Goal: Task Accomplishment & Management: Use online tool/utility

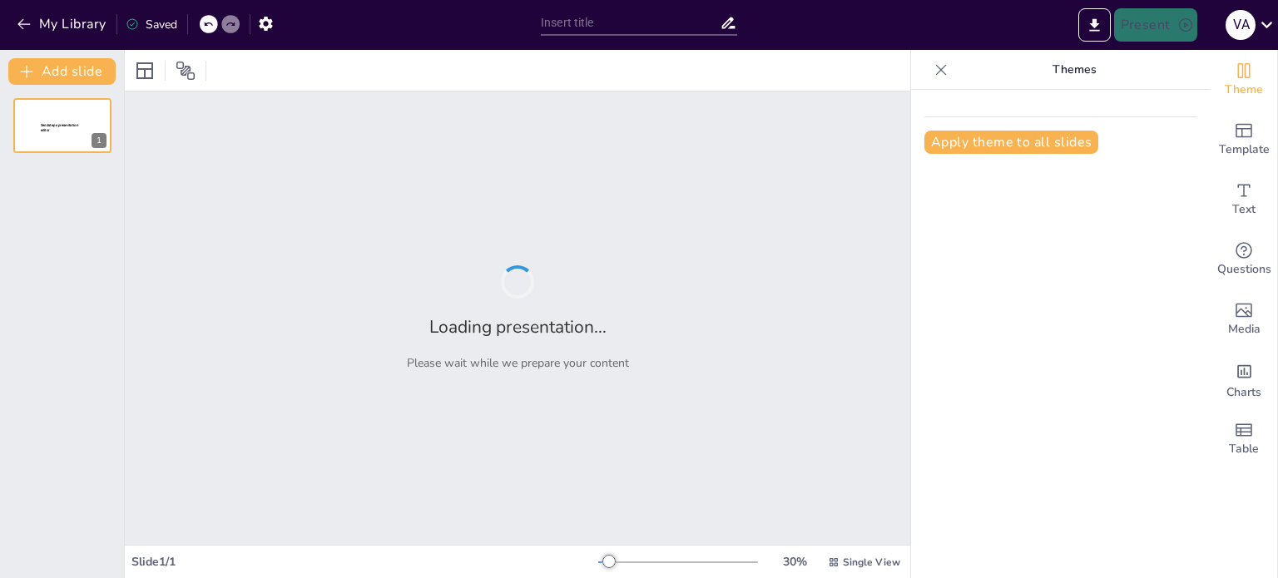
type input "La Identidad Terrenal en la Era Planetaria: Retos y Oportunidades"
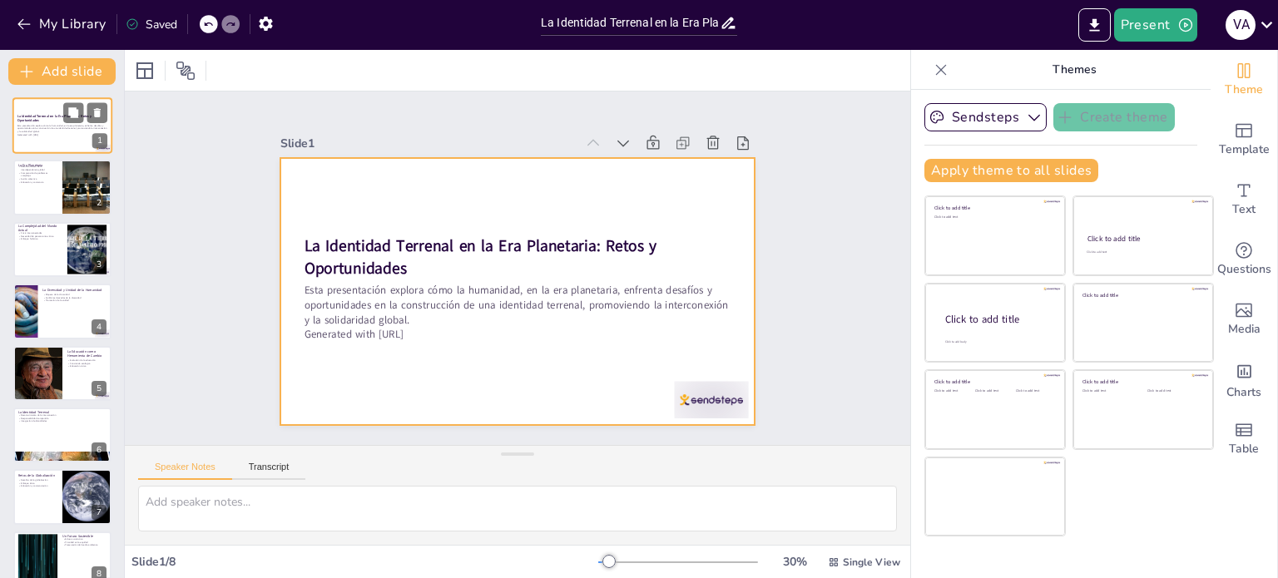
click at [49, 138] on div at bounding box center [62, 125] width 100 height 57
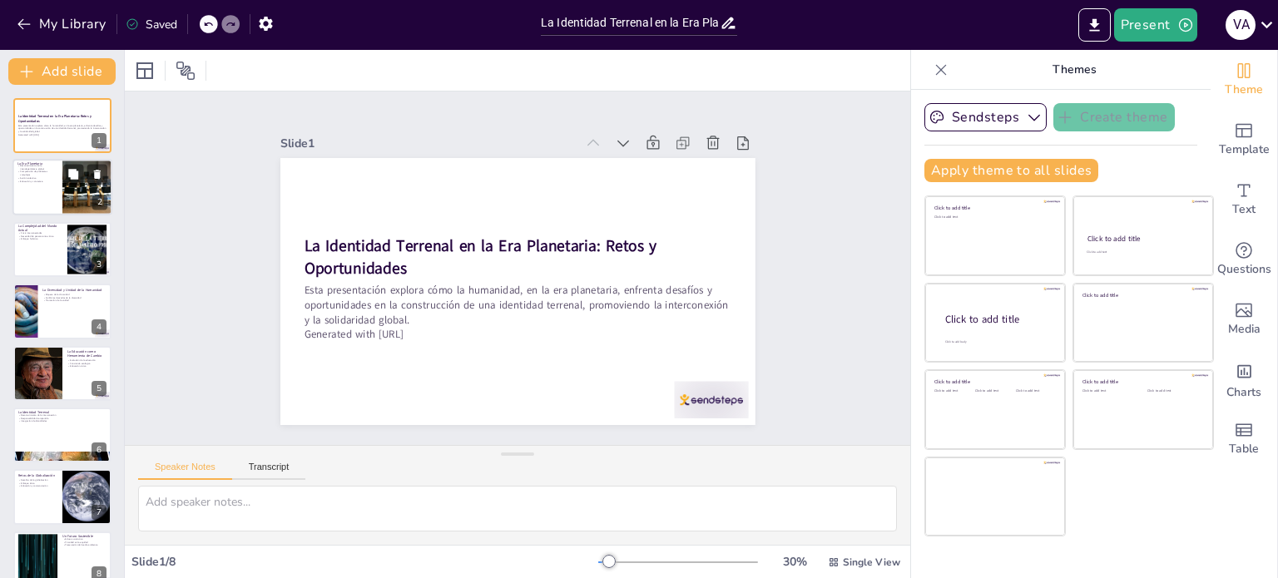
click at [59, 199] on div at bounding box center [62, 188] width 100 height 57
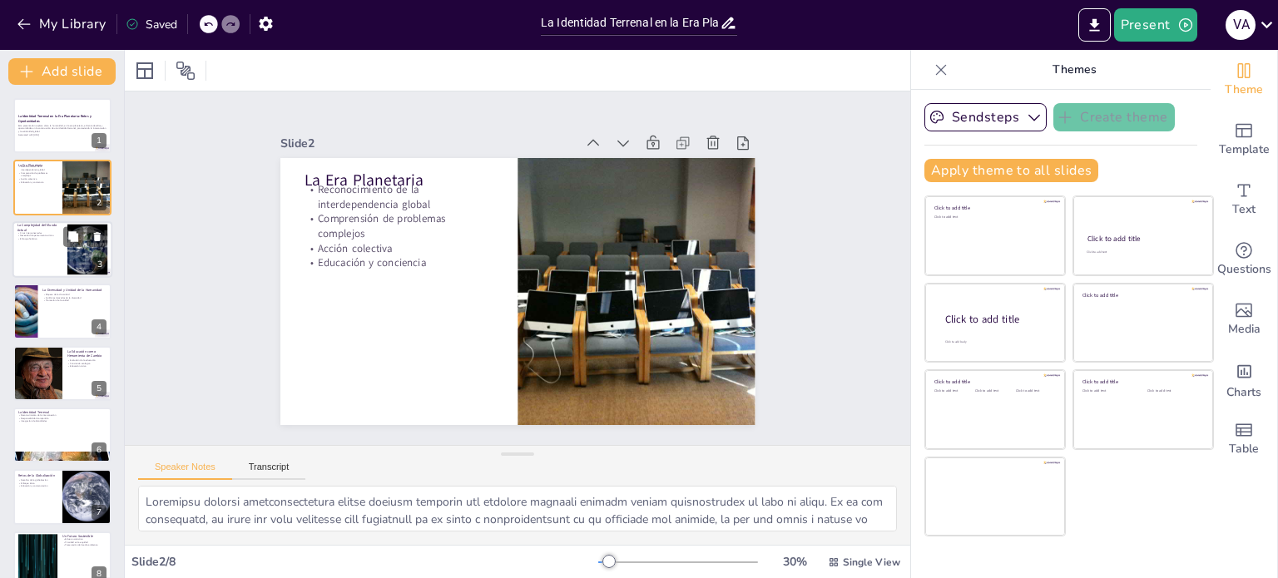
click at [57, 248] on div at bounding box center [62, 249] width 100 height 57
type textarea "Las crisis interconectadas que enfrentamos hoy, como la crisis climática y la d…"
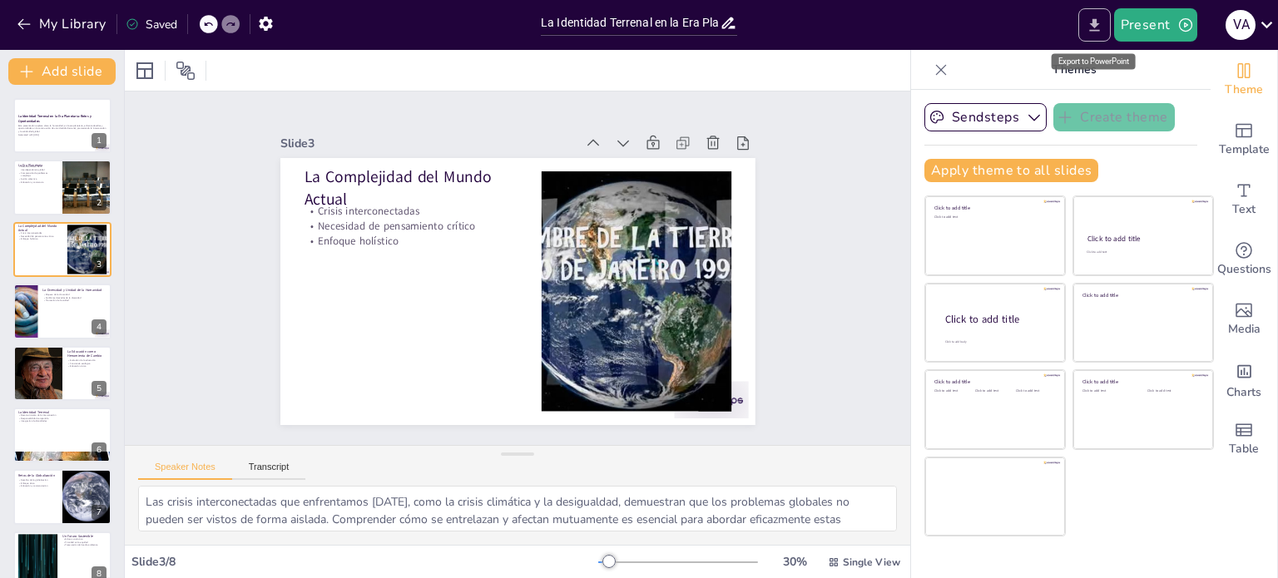
click at [1094, 17] on icon "Export to PowerPoint" at bounding box center [1093, 25] width 17 height 17
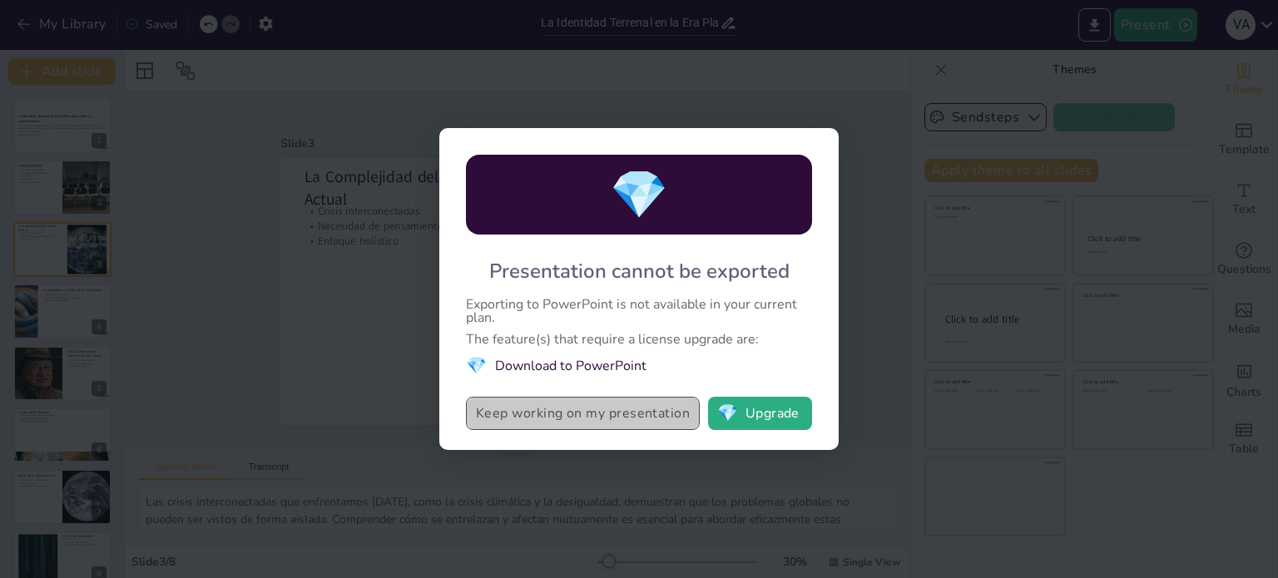
click at [593, 408] on button "Keep working on my presentation" at bounding box center [583, 413] width 234 height 33
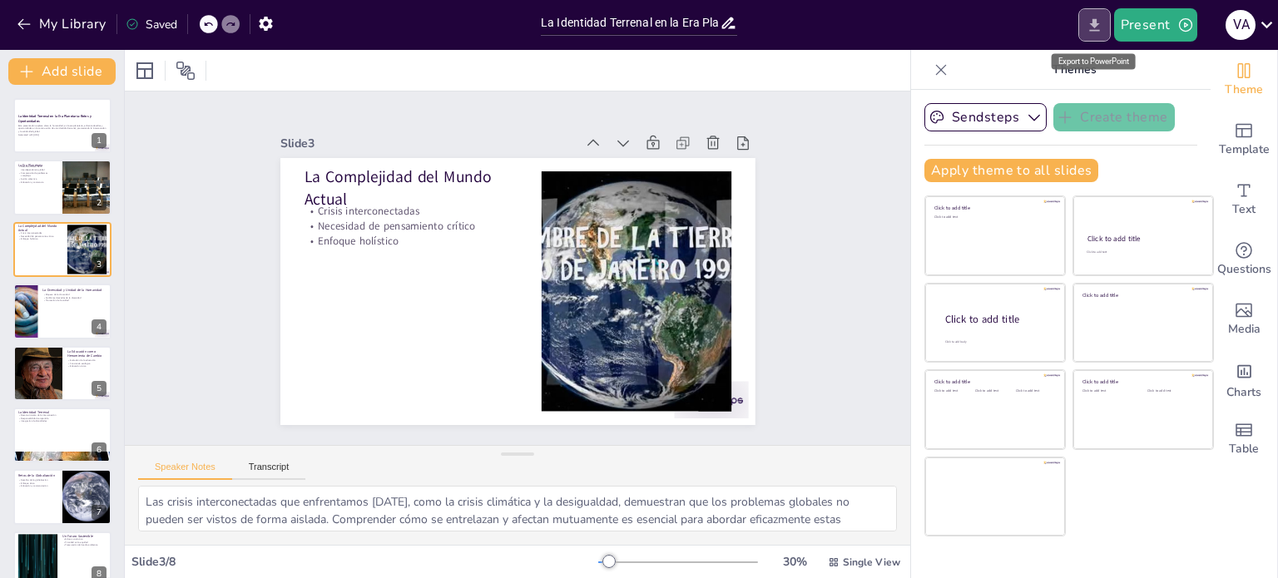
click at [1103, 32] on icon "Export to PowerPoint" at bounding box center [1093, 25] width 17 height 17
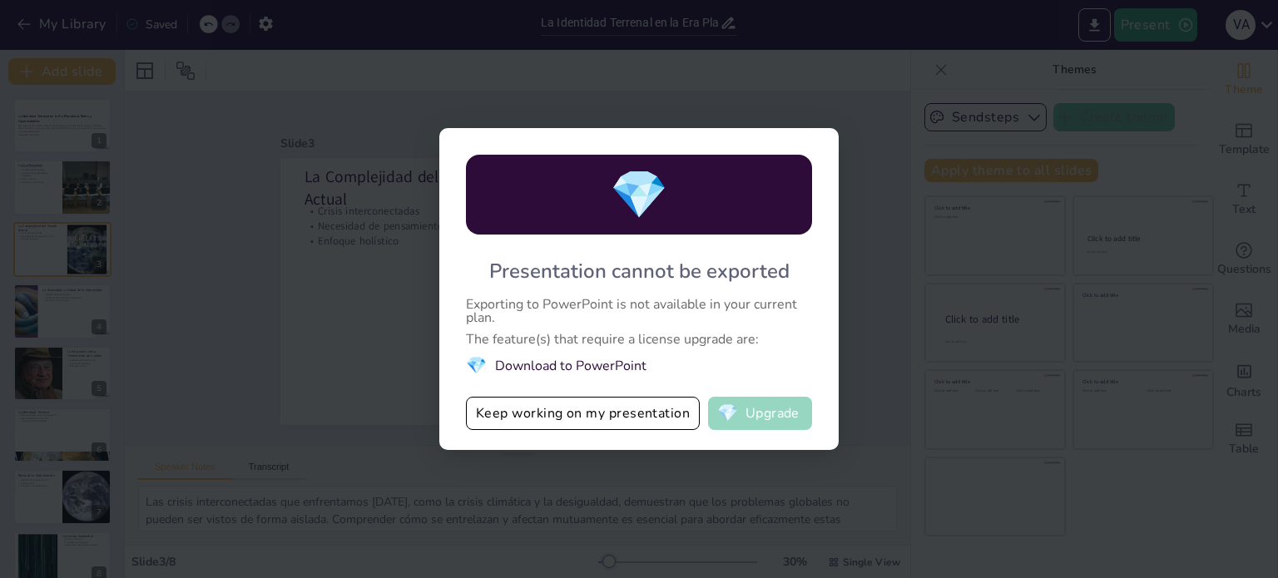
click at [739, 419] on button "💎 Upgrade" at bounding box center [760, 413] width 104 height 33
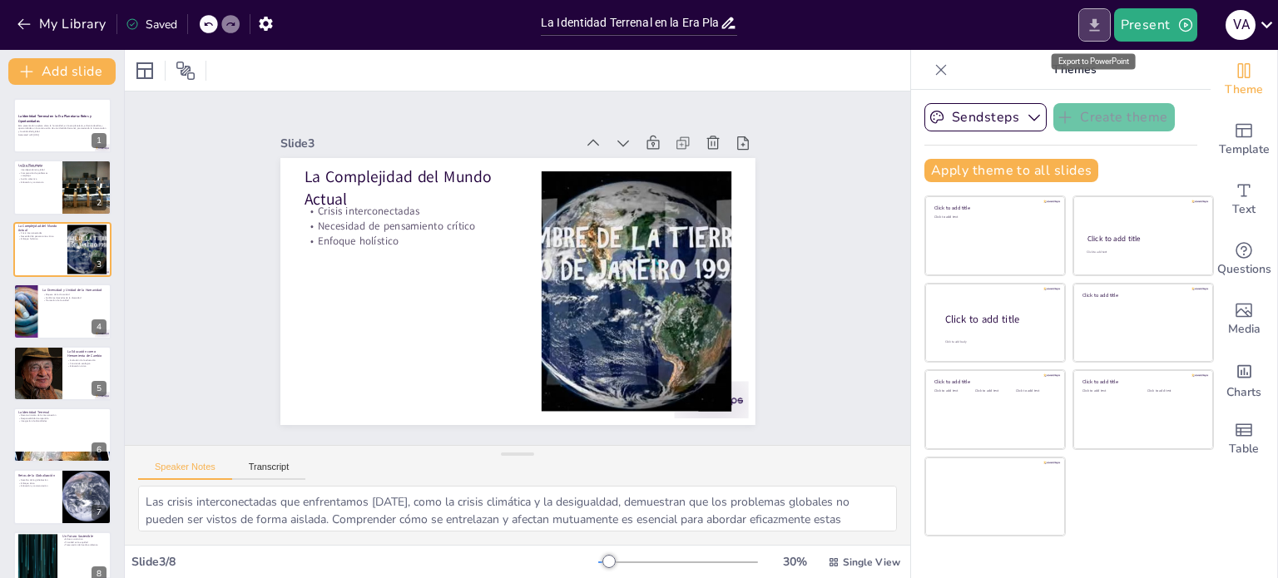
click at [1099, 28] on icon "Export to PowerPoint" at bounding box center [1093, 25] width 17 height 17
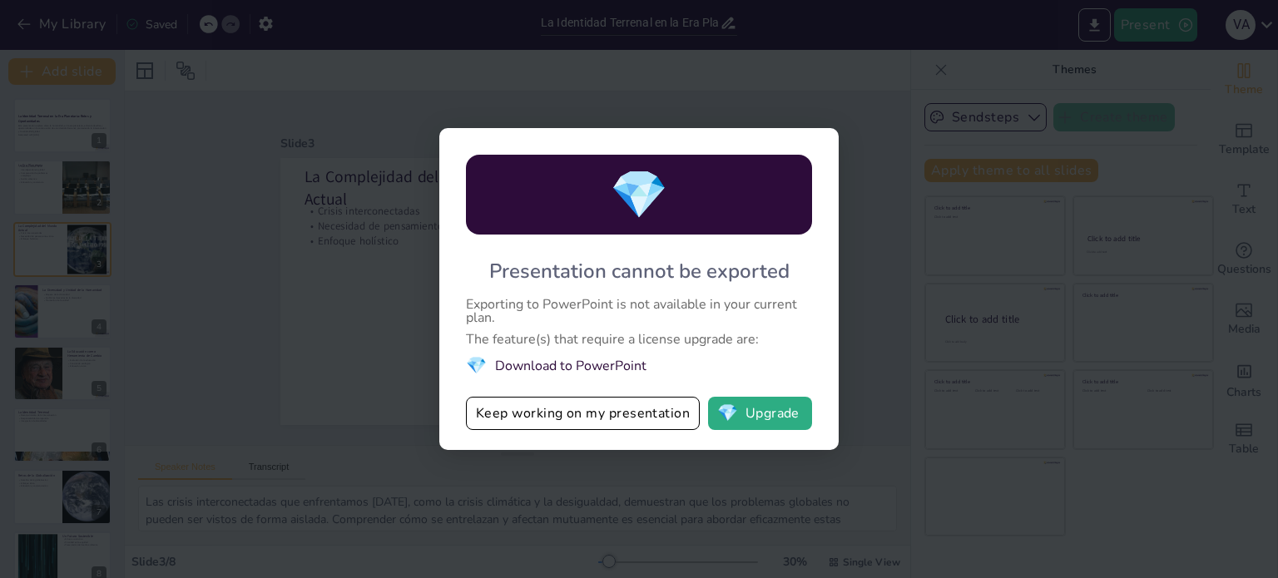
click at [569, 365] on li "💎 Download to PowerPoint" at bounding box center [639, 365] width 346 height 22
click at [569, 409] on button "Keep working on my presentation" at bounding box center [583, 413] width 234 height 33
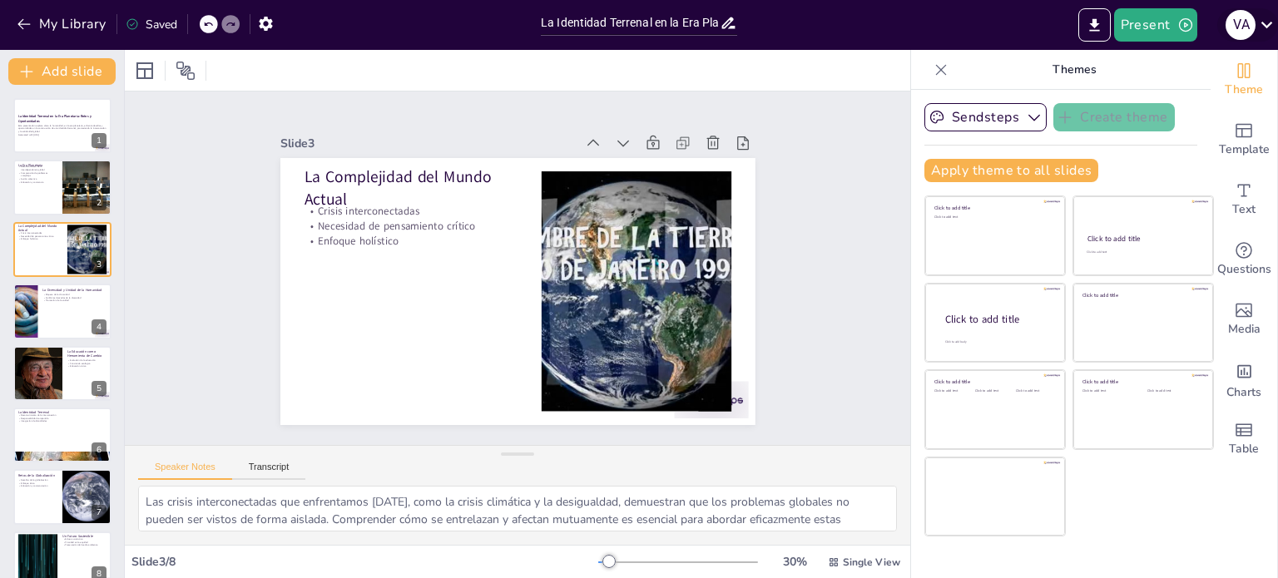
click at [1270, 17] on icon at bounding box center [1266, 24] width 22 height 22
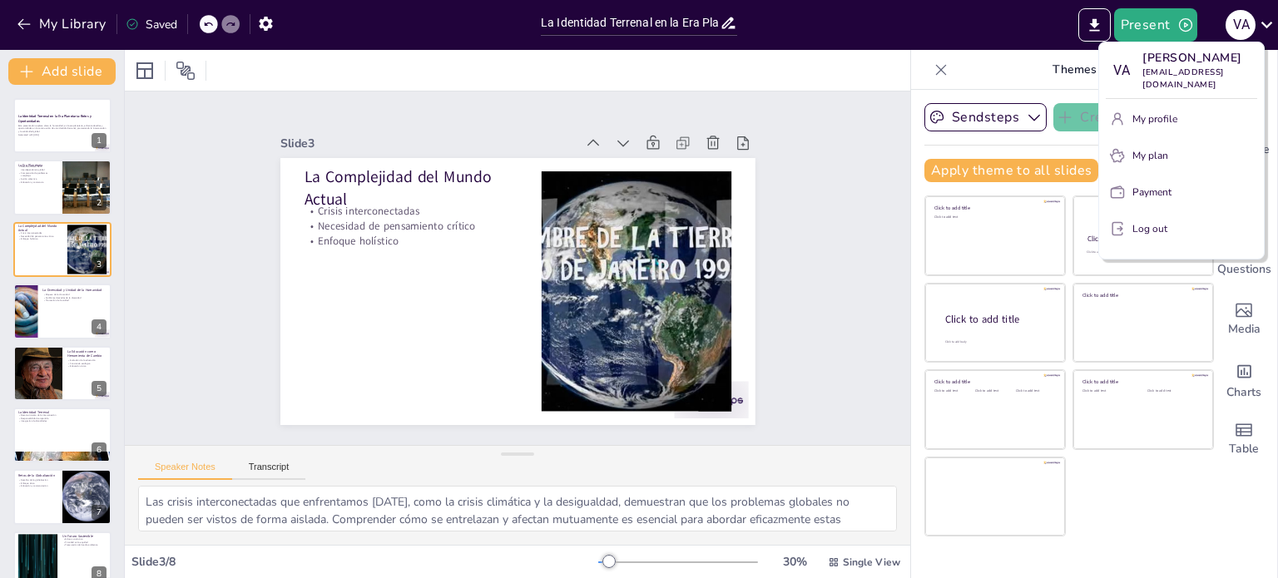
click at [792, 122] on div at bounding box center [639, 289] width 1278 height 578
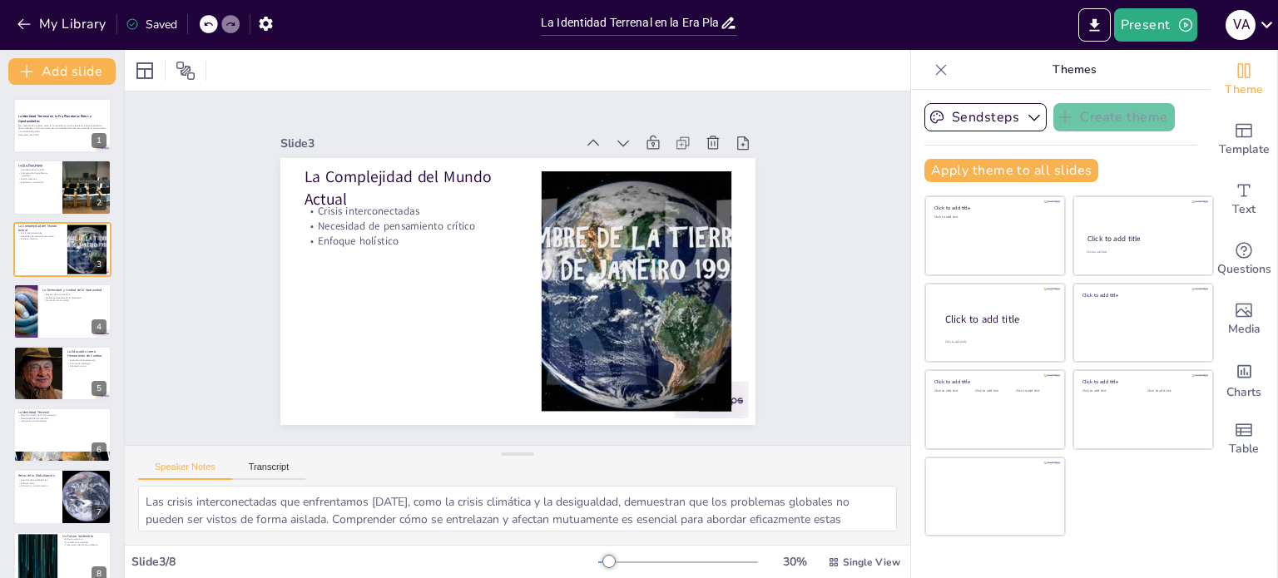
scroll to position [21, 0]
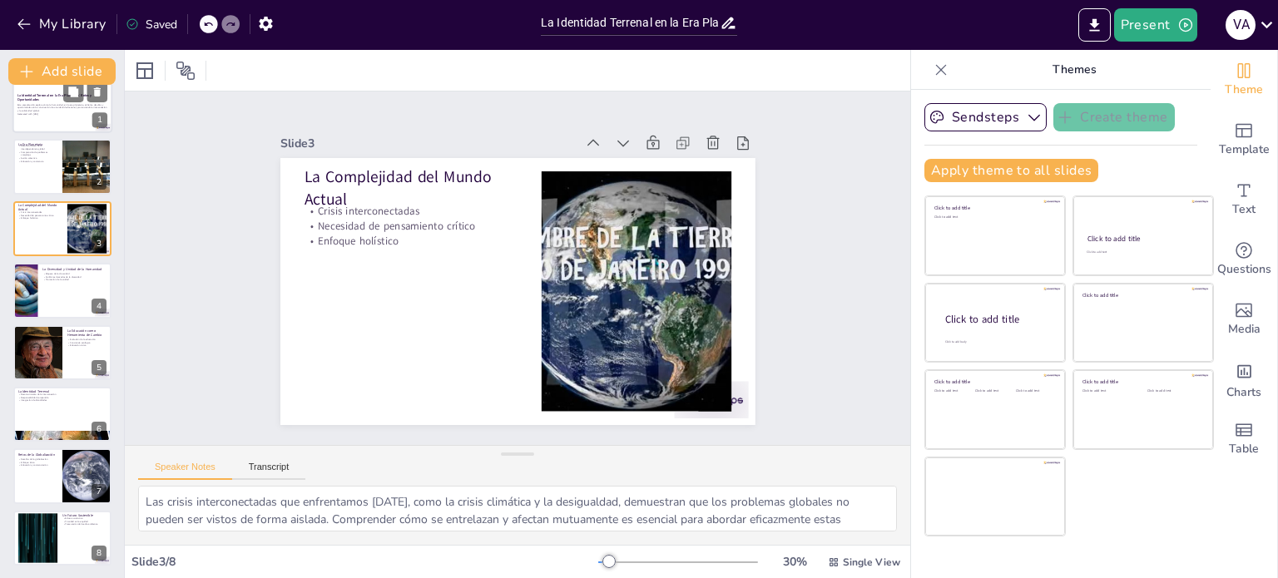
click at [58, 120] on div at bounding box center [62, 105] width 100 height 57
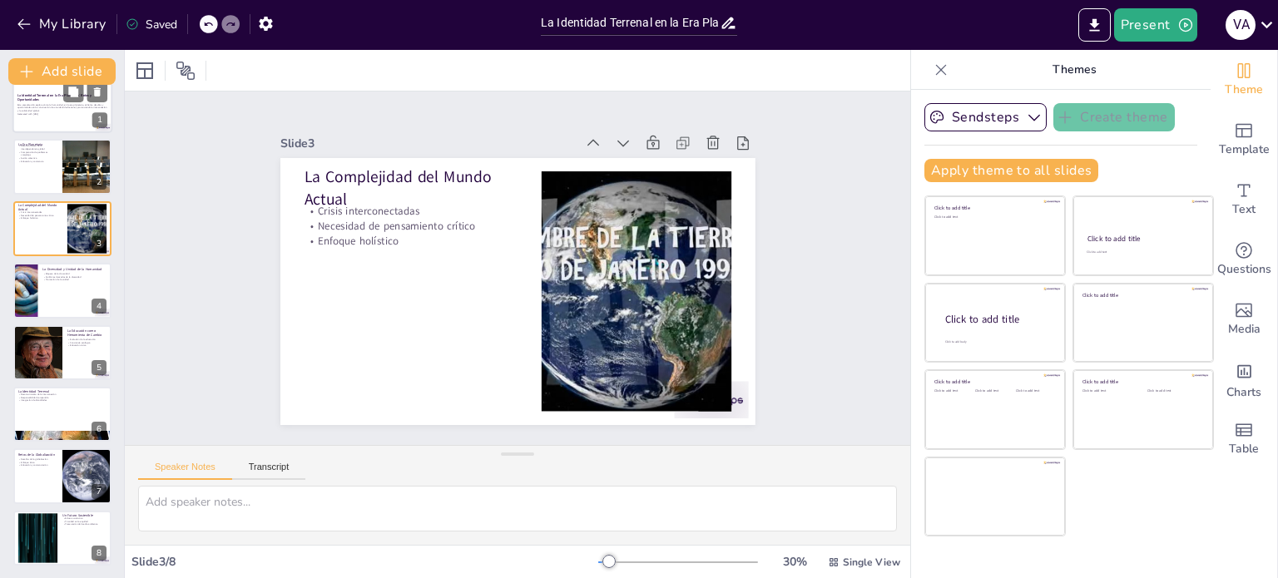
scroll to position [0, 0]
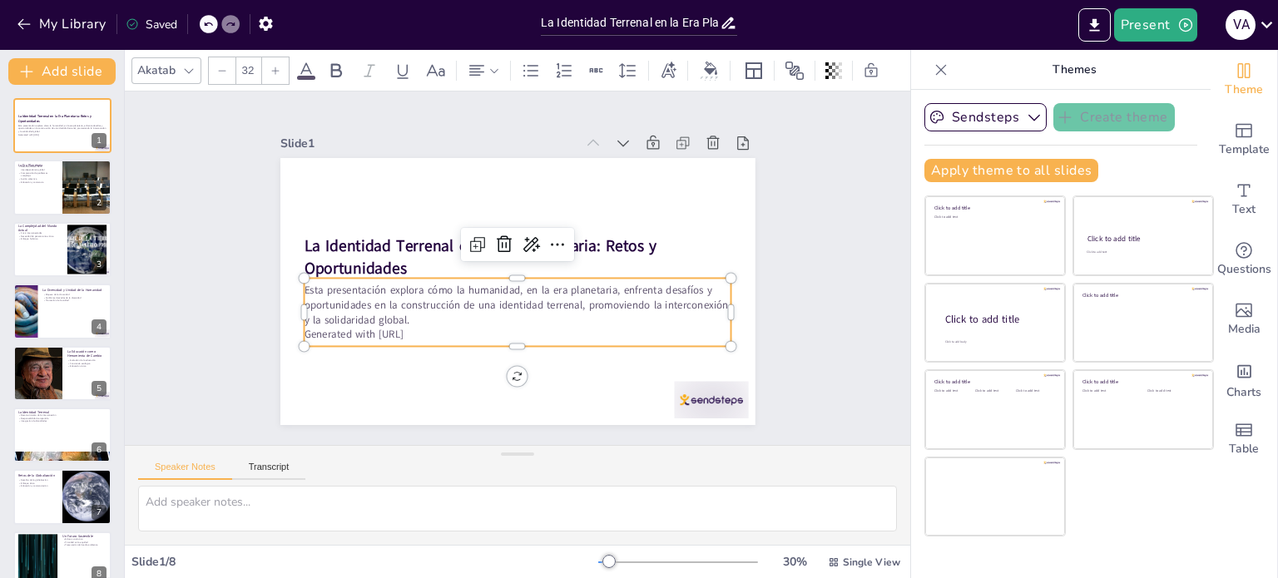
click at [315, 302] on p "Esta presentación explora cómo la humanidad, en la era planetaria, enfrenta des…" at bounding box center [518, 305] width 428 height 44
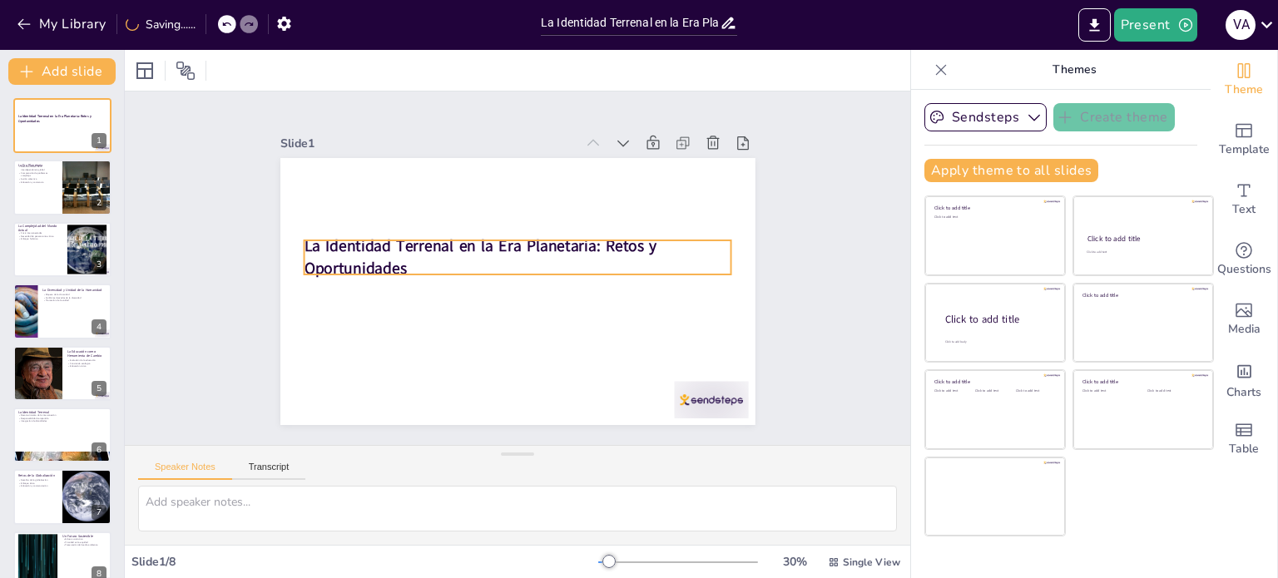
click at [359, 232] on div "La Identidad Terrenal en la Era Planetaria: Retos y Oportunidades" at bounding box center [517, 291] width 475 height 267
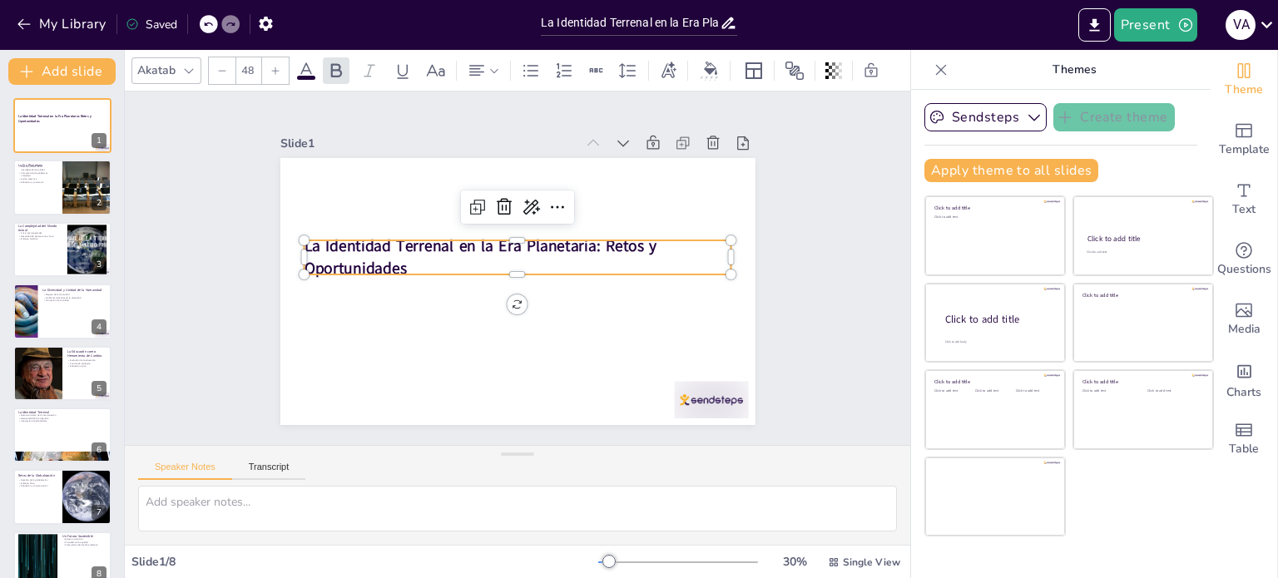
click at [396, 259] on p "La Identidad Terrenal en la Era Planetaria: Retos y Oportunidades" at bounding box center [518, 257] width 428 height 44
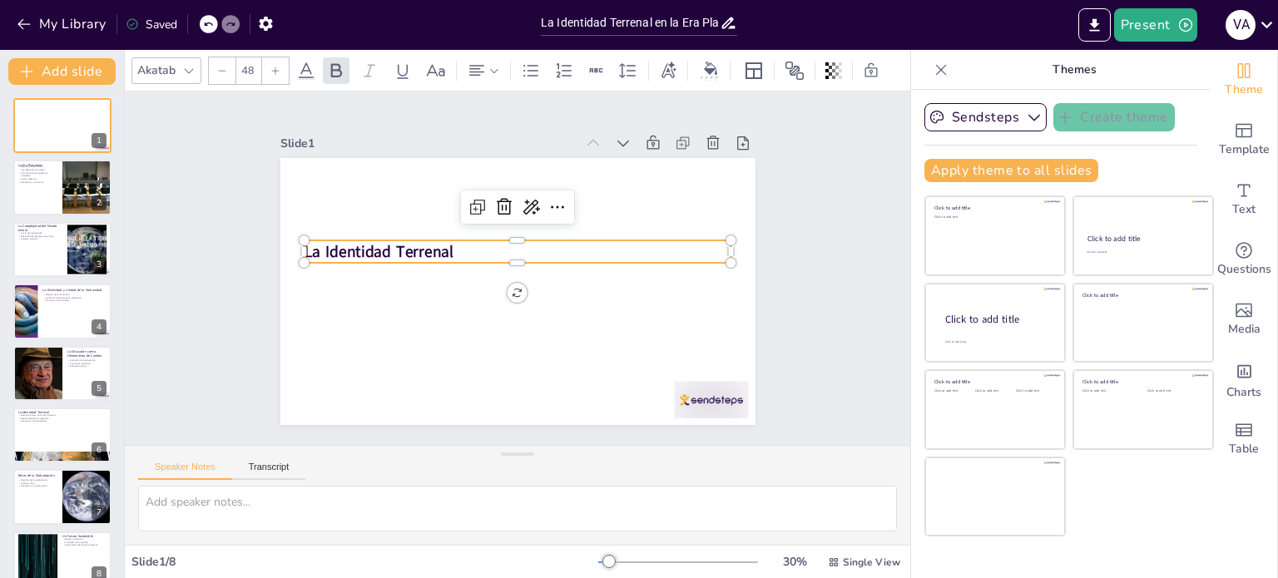
click at [445, 245] on strong "La Identidad Terrenal" at bounding box center [379, 251] width 150 height 22
click at [442, 246] on strong "La Identidad Terrenal" at bounding box center [379, 251] width 150 height 22
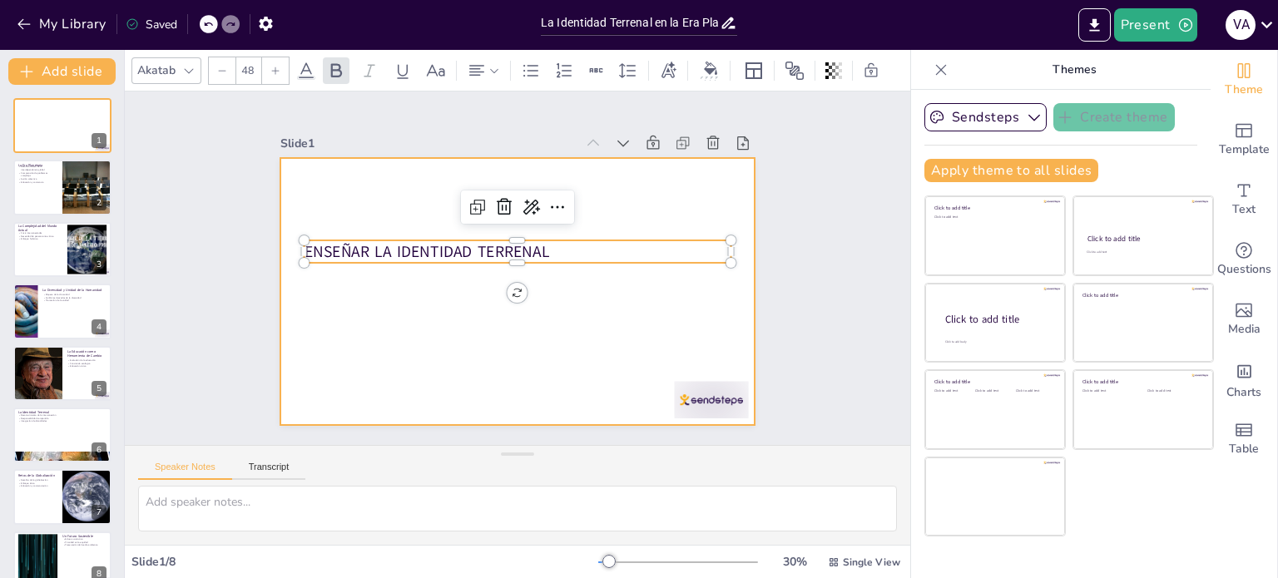
click at [458, 317] on div at bounding box center [517, 291] width 475 height 267
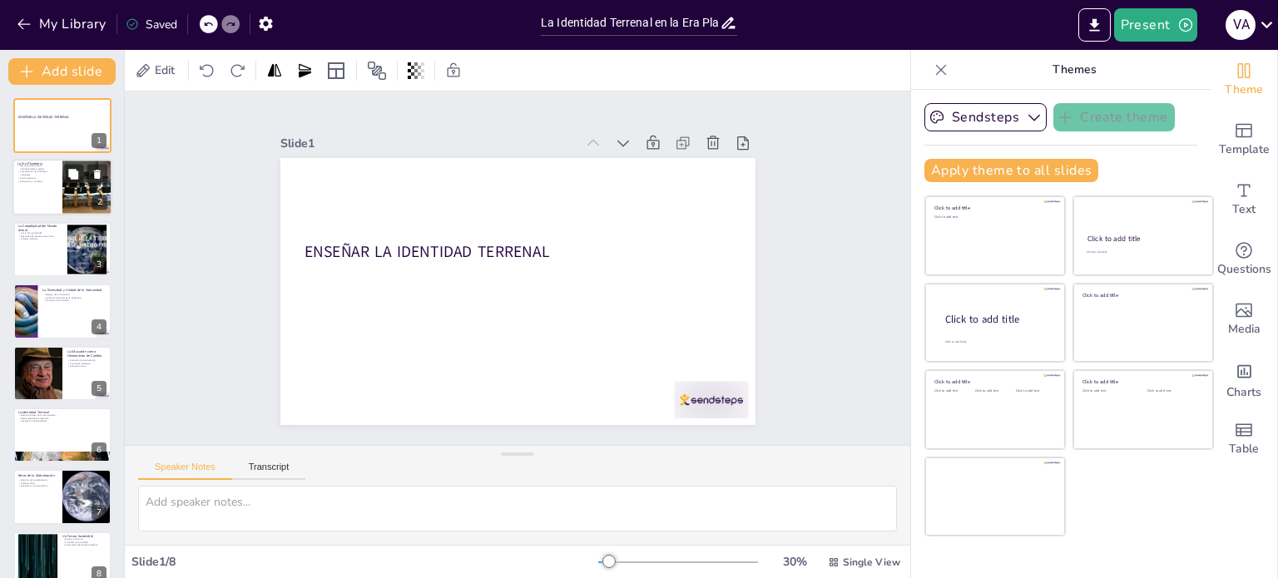
click at [63, 189] on div at bounding box center [87, 188] width 75 height 57
type textarea "Reconocer nuestra interdependencia global implica entender que nuestras accione…"
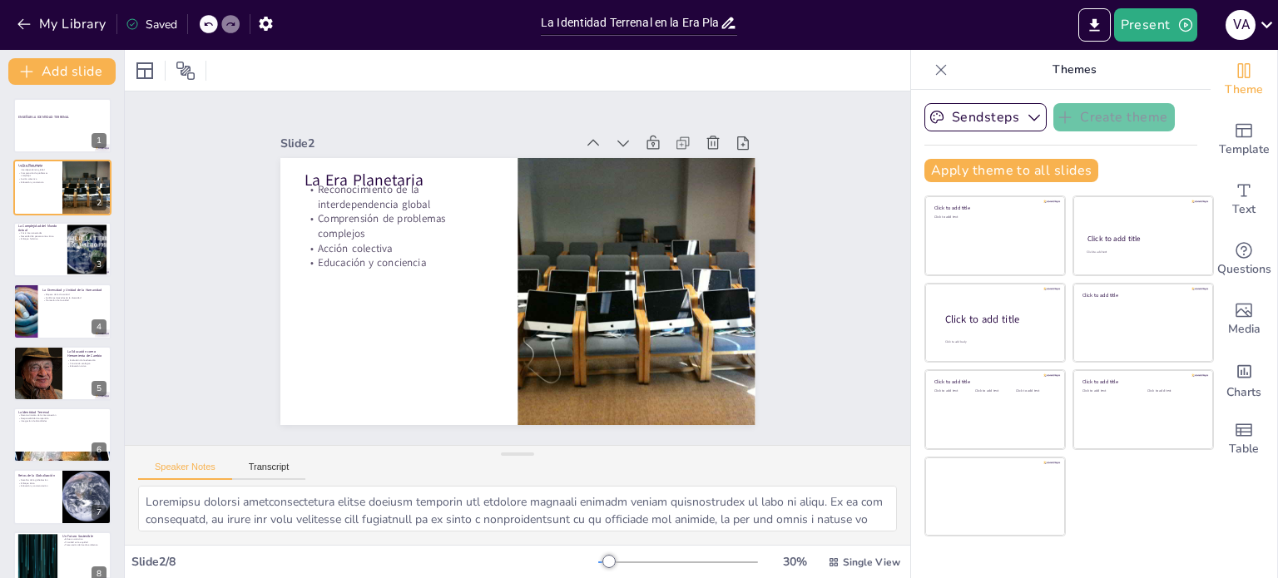
click at [158, 22] on div "Saved" at bounding box center [152, 25] width 52 height 16
click at [260, 27] on icon "button" at bounding box center [265, 24] width 13 height 14
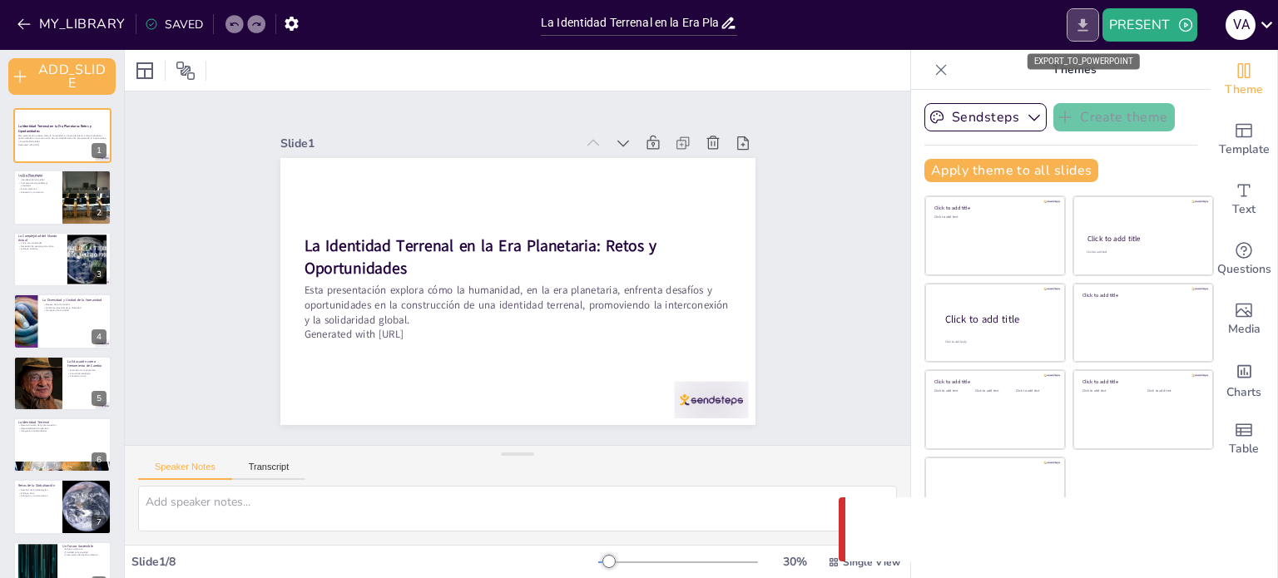
click at [1081, 31] on icon "EXPORT_TO_POWERPOINT" at bounding box center [1082, 25] width 17 height 17
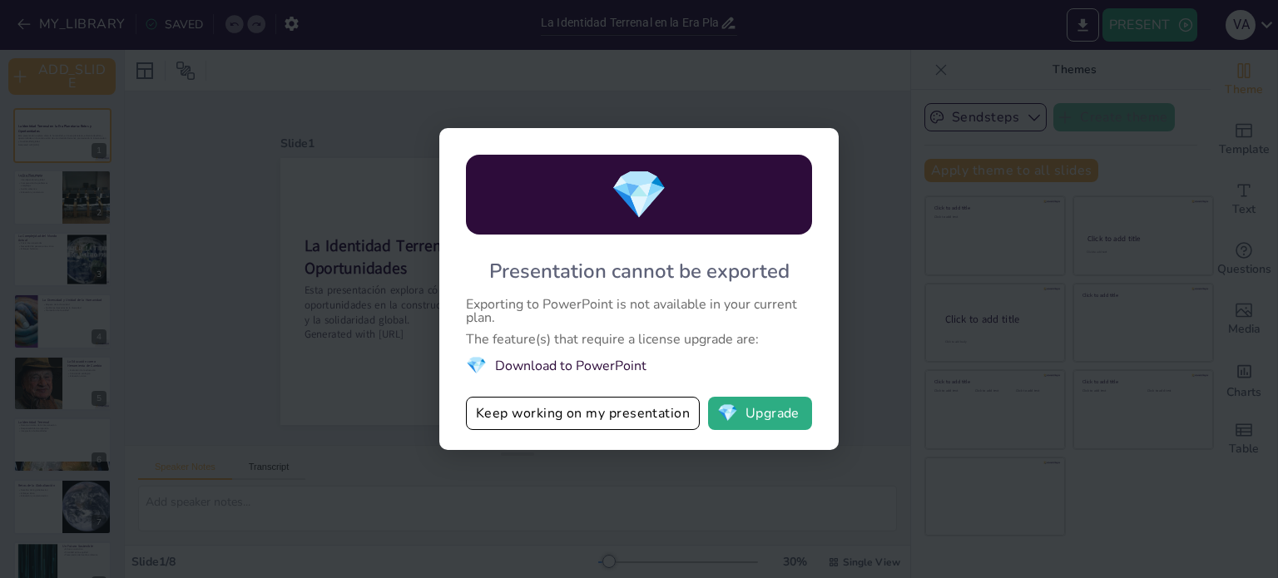
click at [521, 370] on li "💎 Download to PowerPoint" at bounding box center [639, 365] width 346 height 22
click at [596, 425] on button "Keep working on my presentation" at bounding box center [583, 413] width 234 height 33
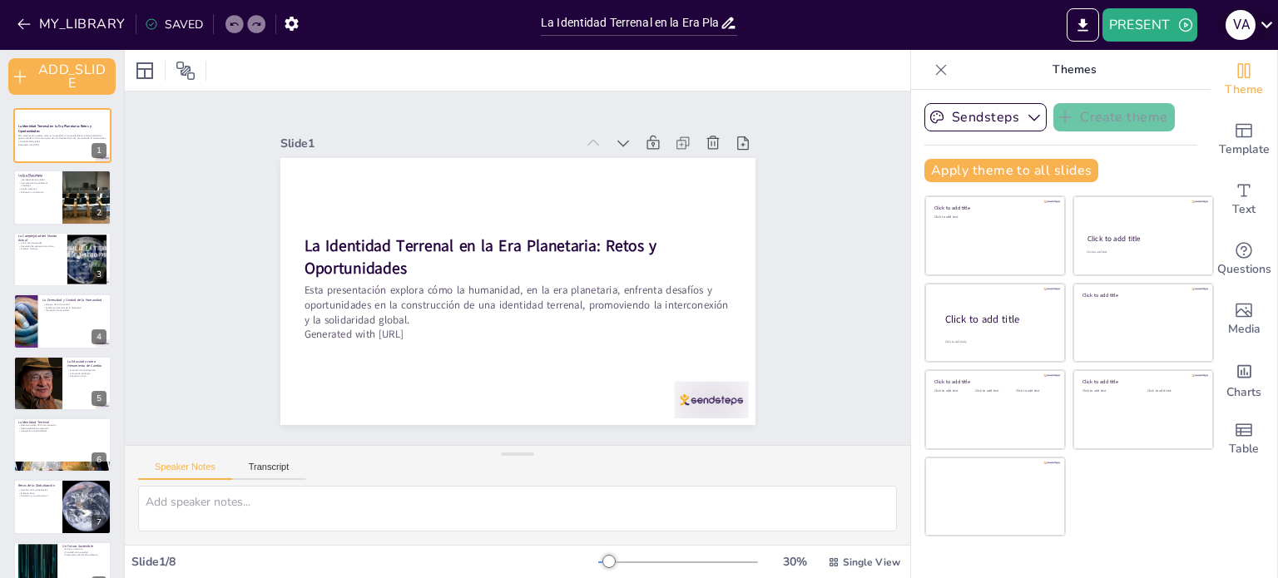
click at [1264, 26] on icon at bounding box center [1267, 25] width 12 height 7
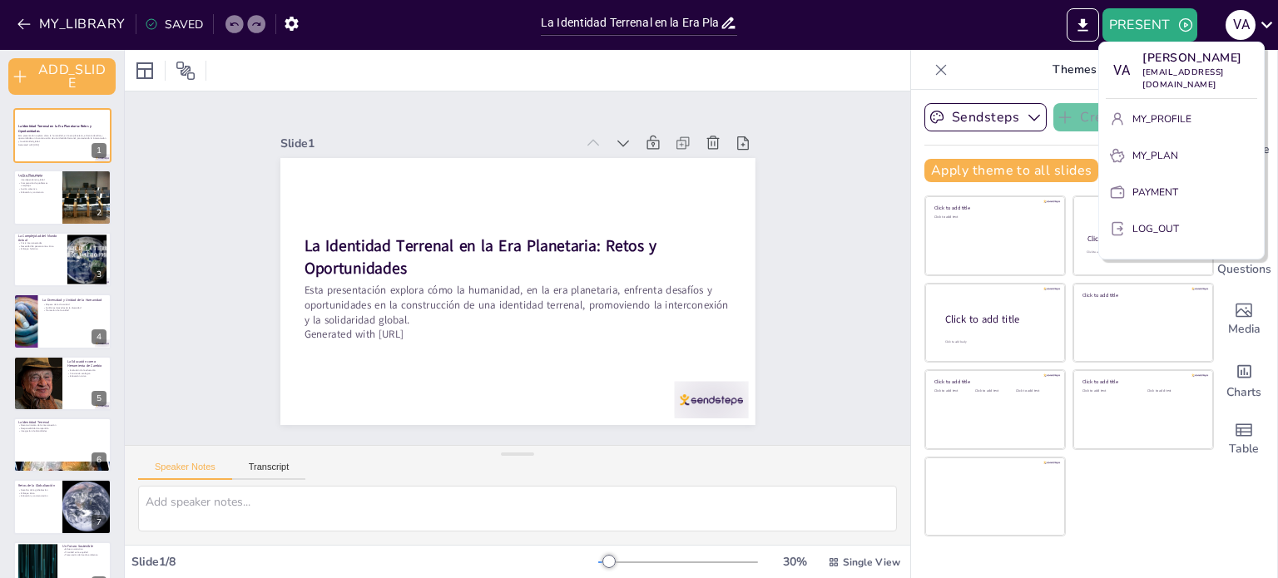
click at [820, 111] on div at bounding box center [639, 289] width 1278 height 578
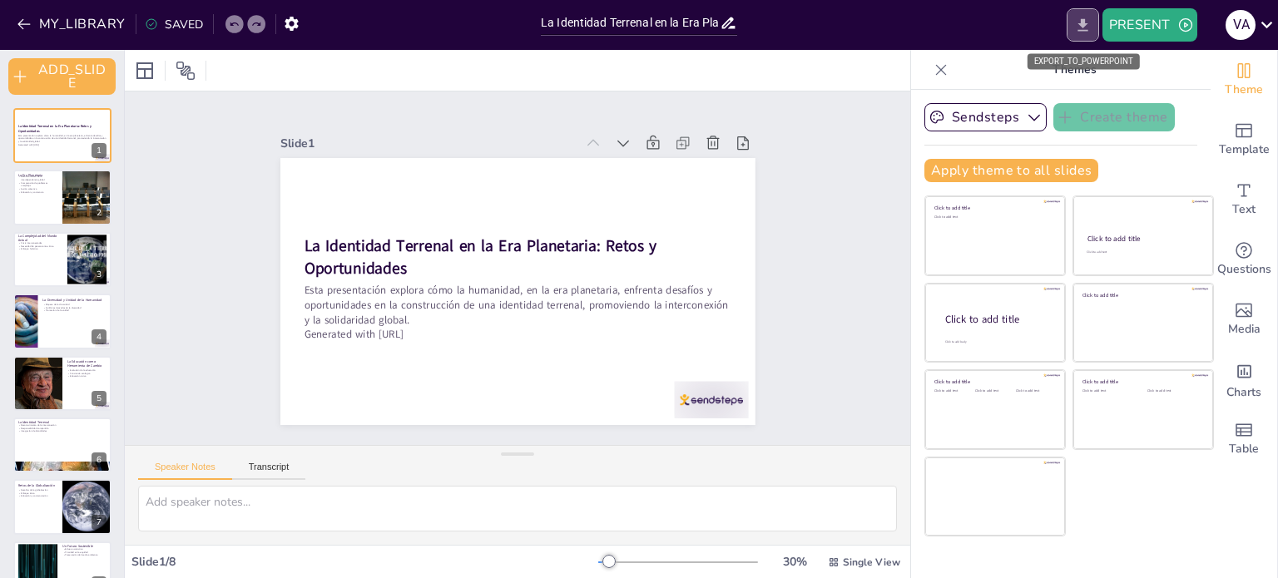
click at [1081, 25] on icon "EXPORT_TO_POWERPOINT" at bounding box center [1082, 24] width 10 height 12
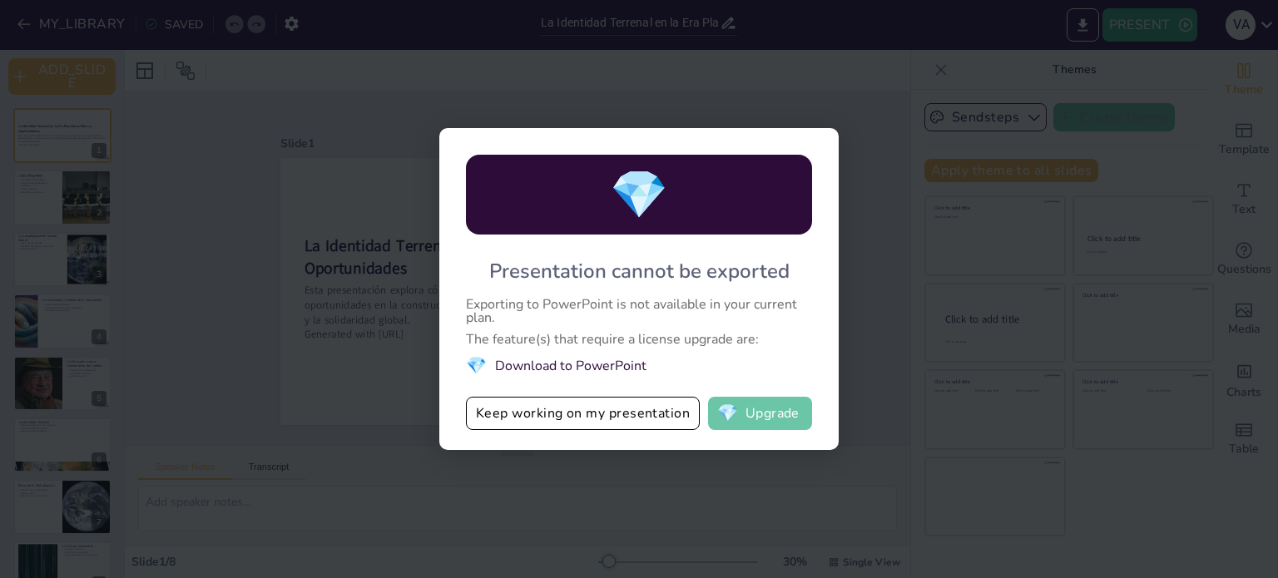
click at [736, 420] on span "💎" at bounding box center [727, 413] width 21 height 17
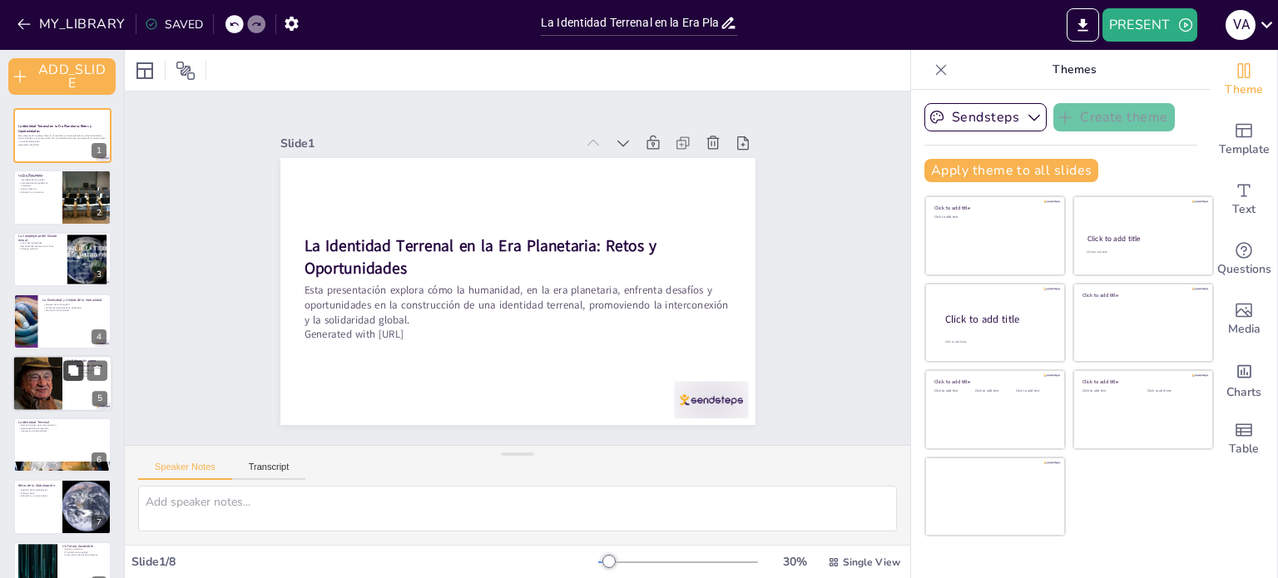
click at [74, 378] on button at bounding box center [73, 370] width 20 height 20
type textarea "La educación debe adaptarse a los cambios del mundo actual, evolucionando para …"
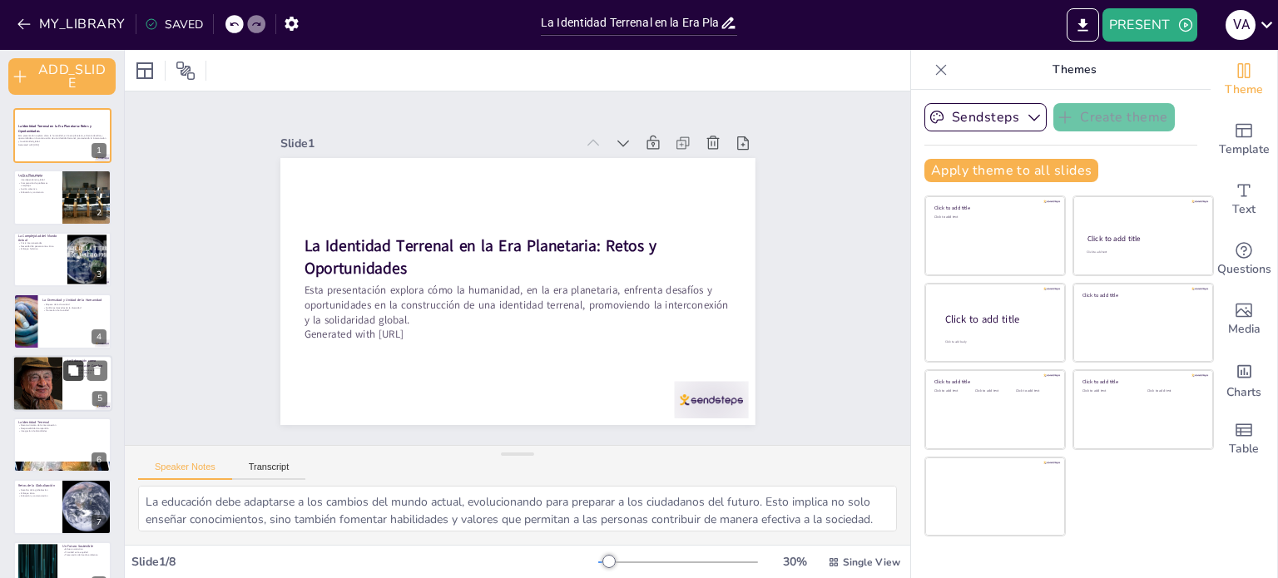
scroll to position [93, 0]
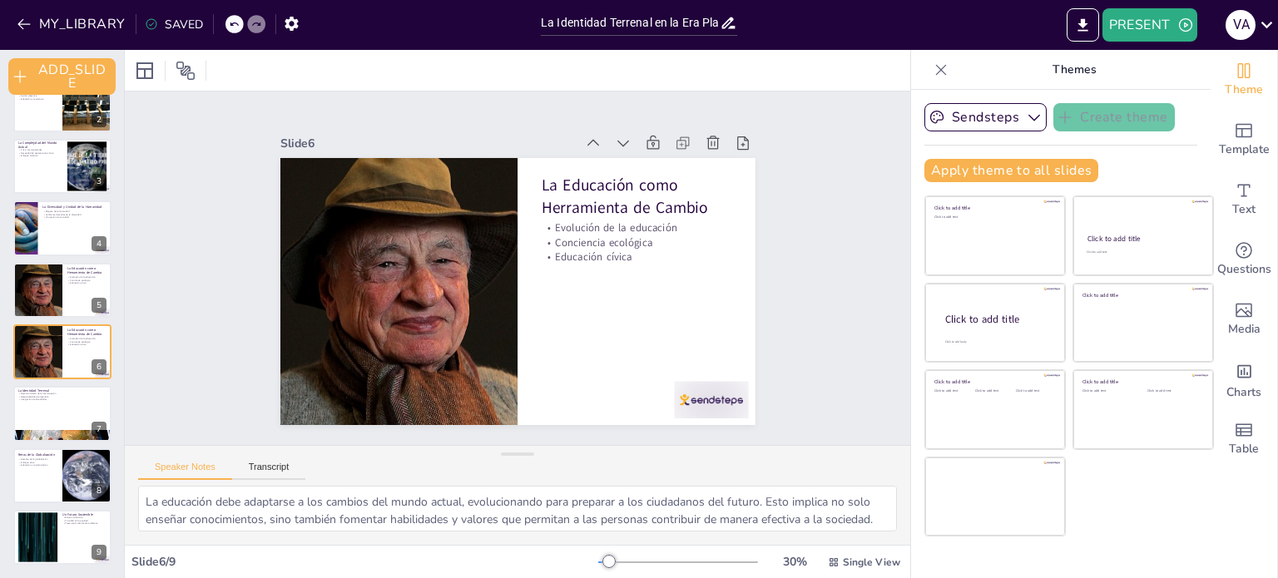
click at [932, 62] on icon at bounding box center [940, 70] width 17 height 17
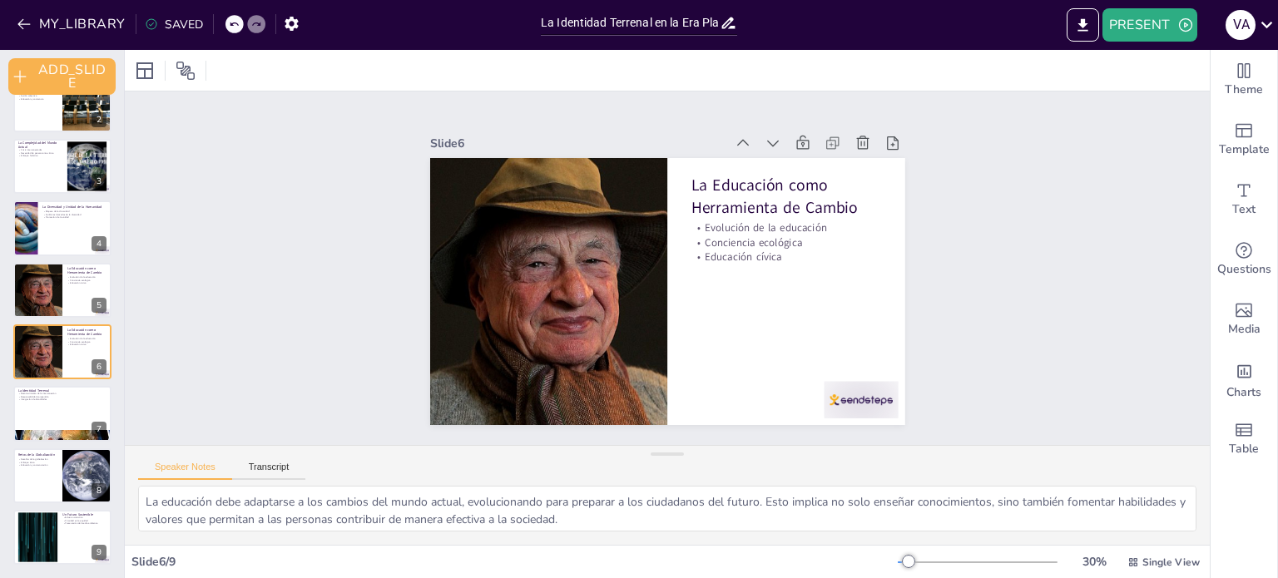
click at [229, 20] on icon at bounding box center [234, 24] width 10 height 10
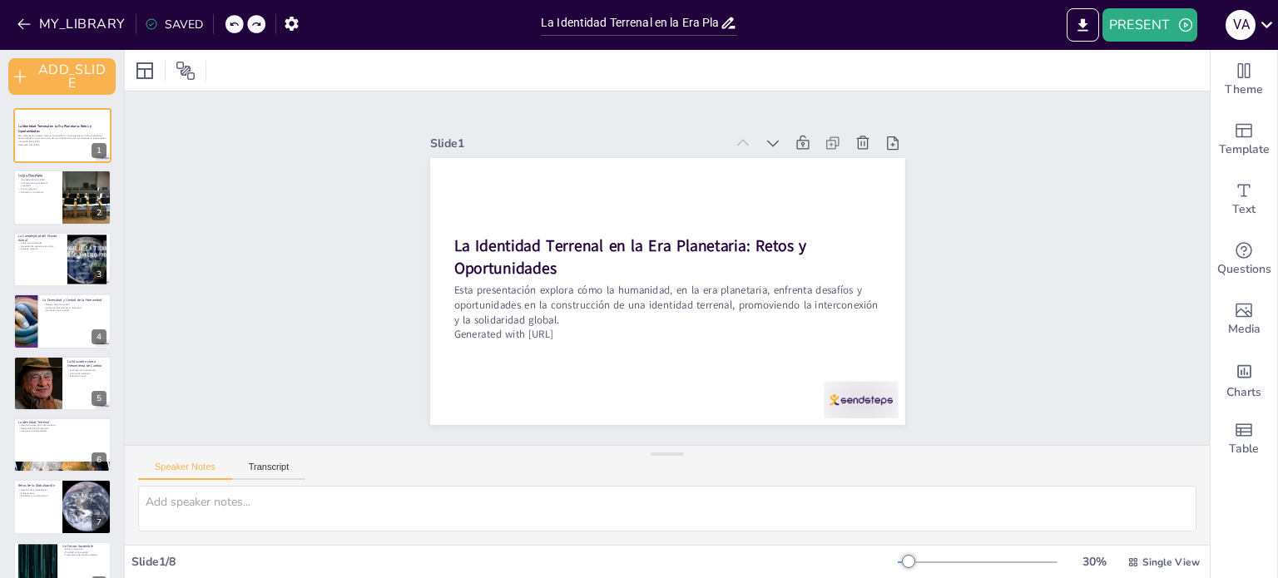
scroll to position [31, 0]
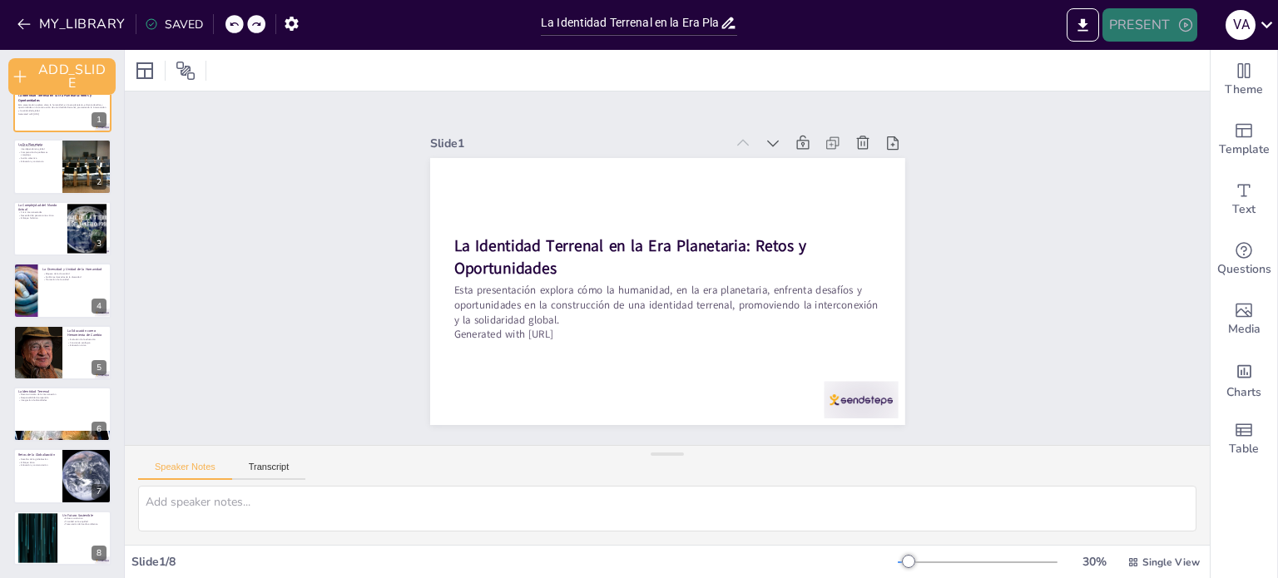
click at [1138, 29] on button "PRESENT" at bounding box center [1149, 24] width 95 height 33
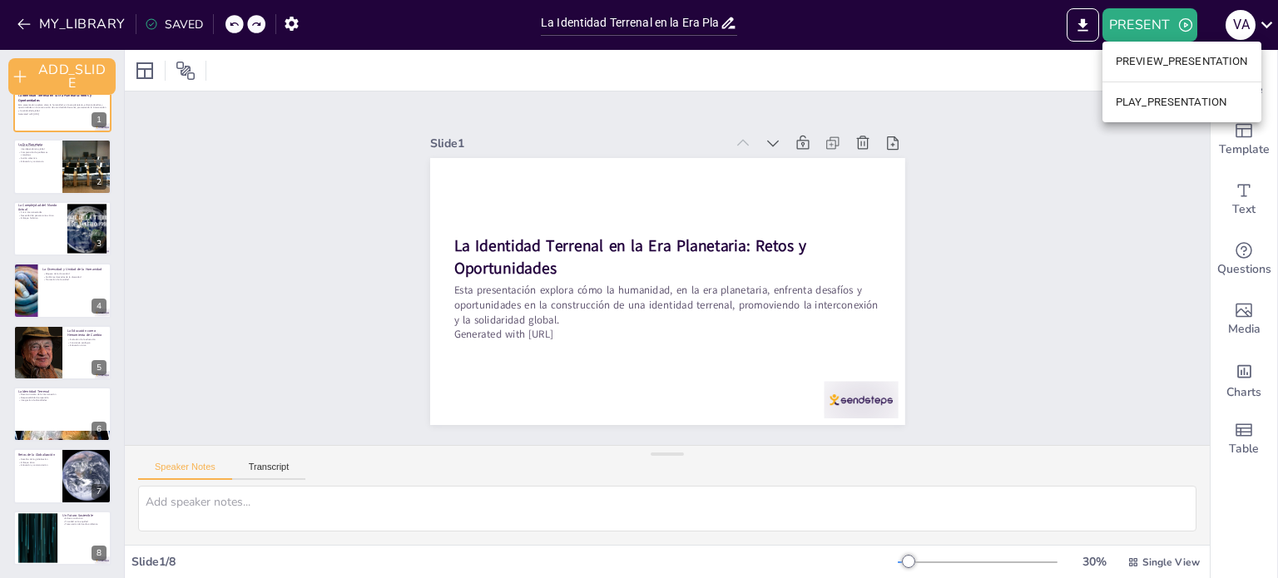
click at [1139, 53] on li "PREVIEW_PRESENTATION" at bounding box center [1181, 61] width 159 height 27
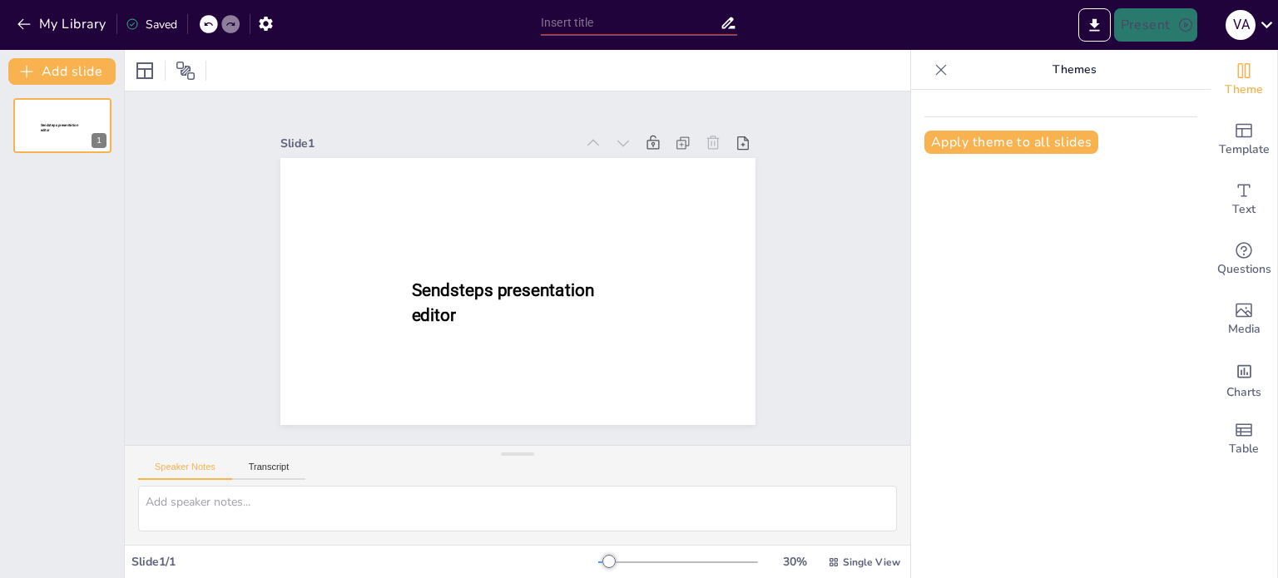
type input "La Identidad Terrenal en la Era Planetaria: Retos y Oportunidades"
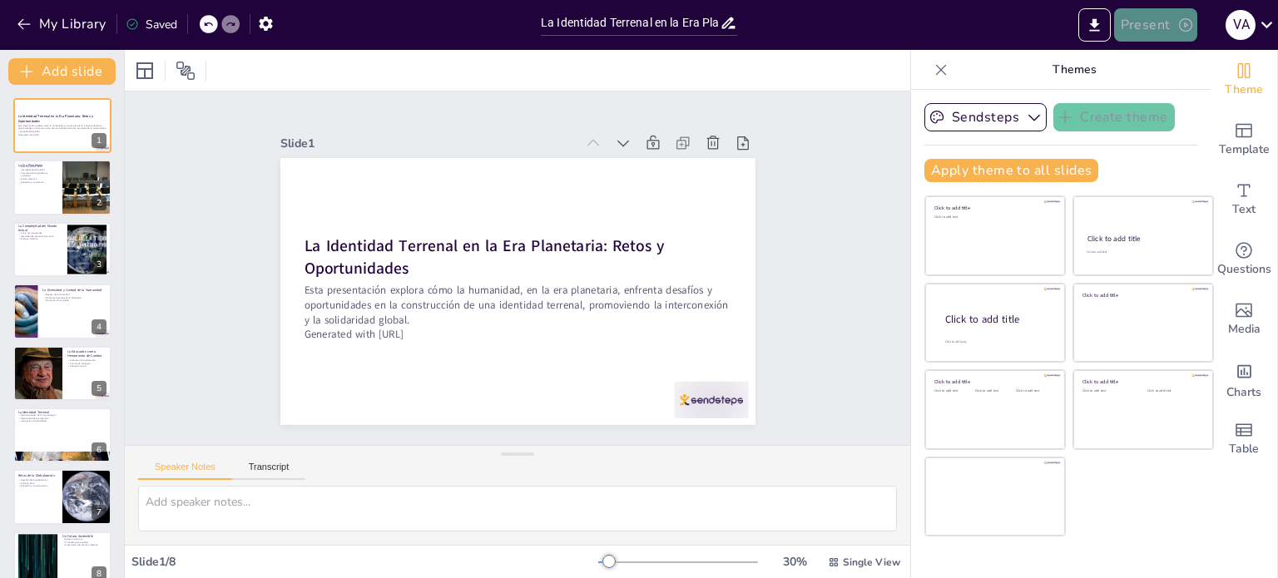
click at [1133, 29] on button "Present" at bounding box center [1155, 24] width 83 height 33
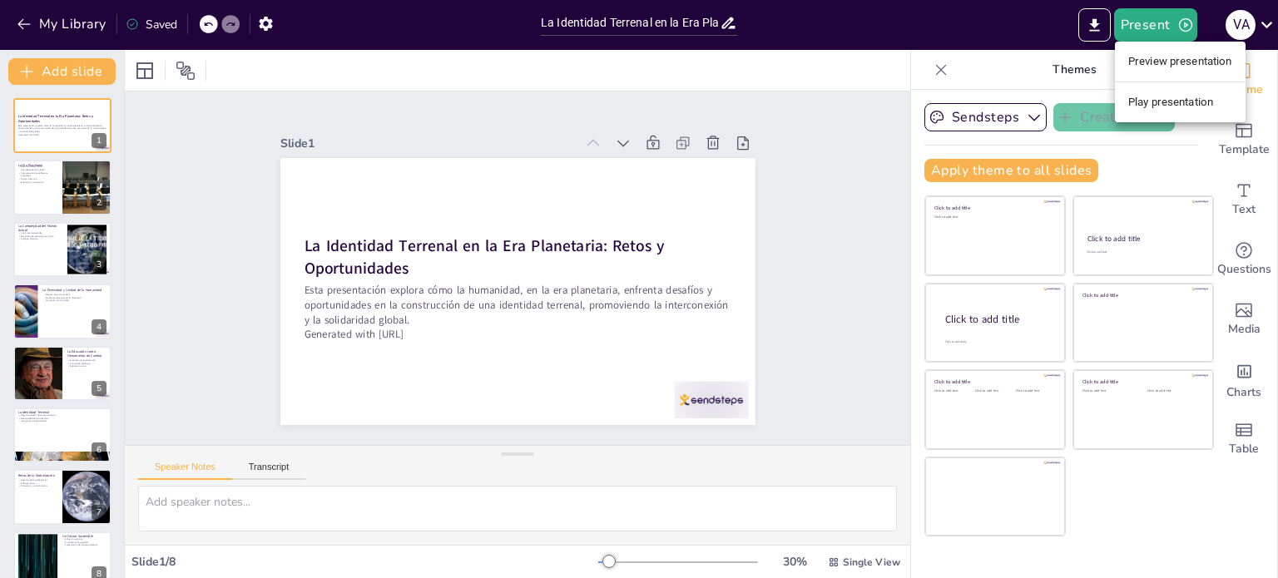
click at [1150, 102] on li "Play presentation" at bounding box center [1180, 102] width 131 height 27
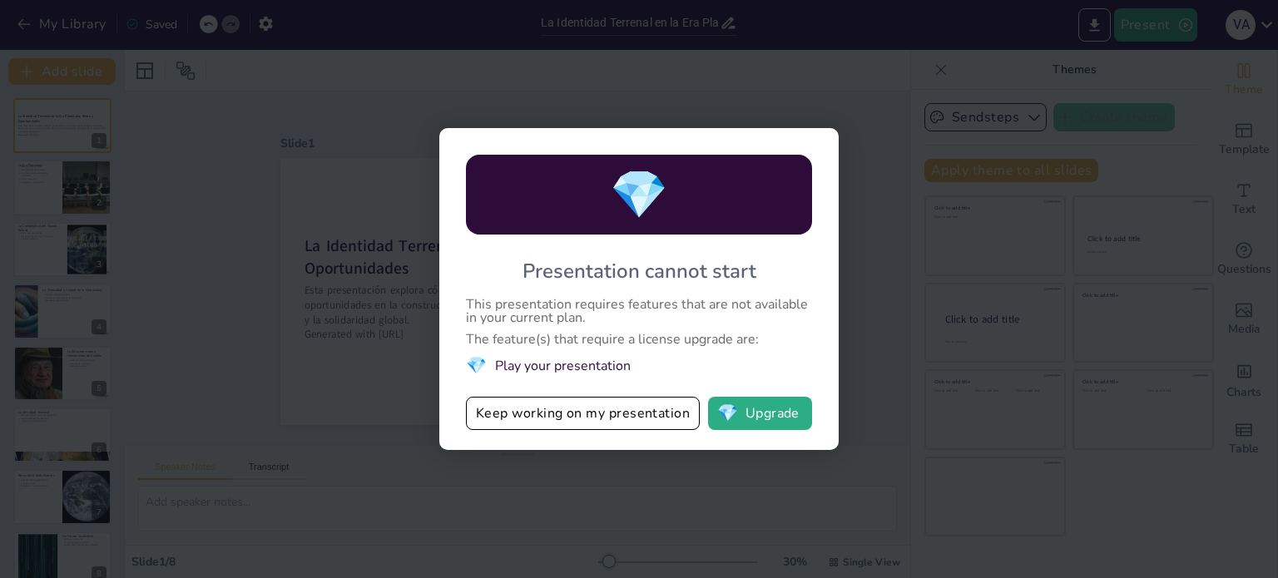
click at [735, 86] on div "💎 Presentation cannot start This presentation requires features that are not av…" at bounding box center [639, 289] width 1278 height 578
click at [612, 403] on button "Keep working on my presentation" at bounding box center [583, 413] width 234 height 33
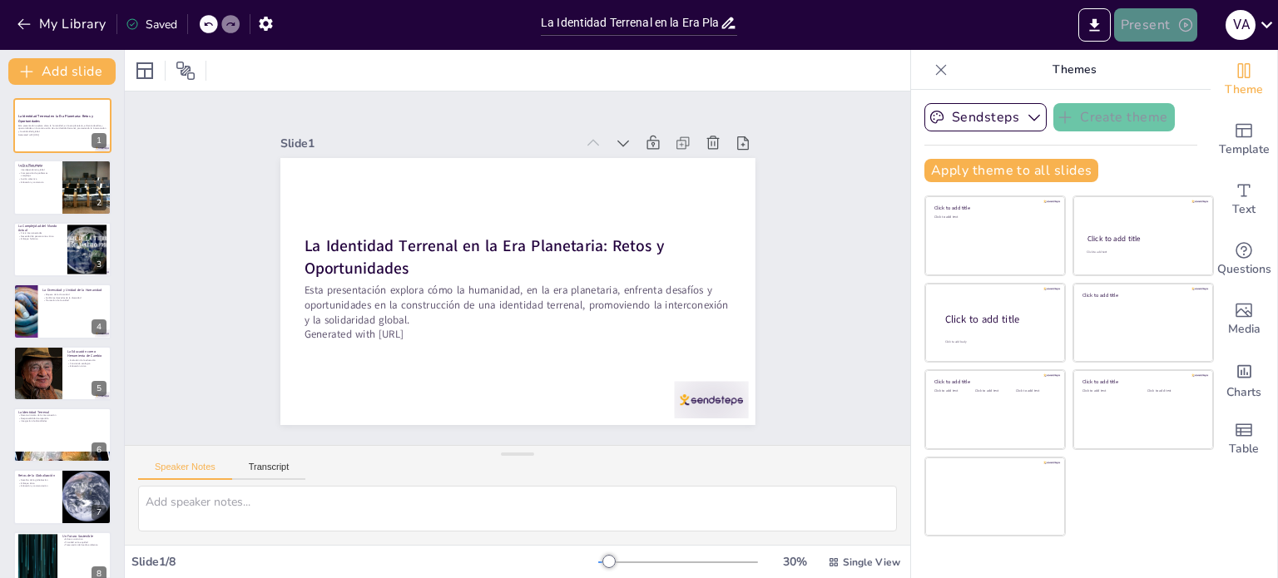
click at [1187, 27] on icon "button" at bounding box center [1185, 25] width 17 height 17
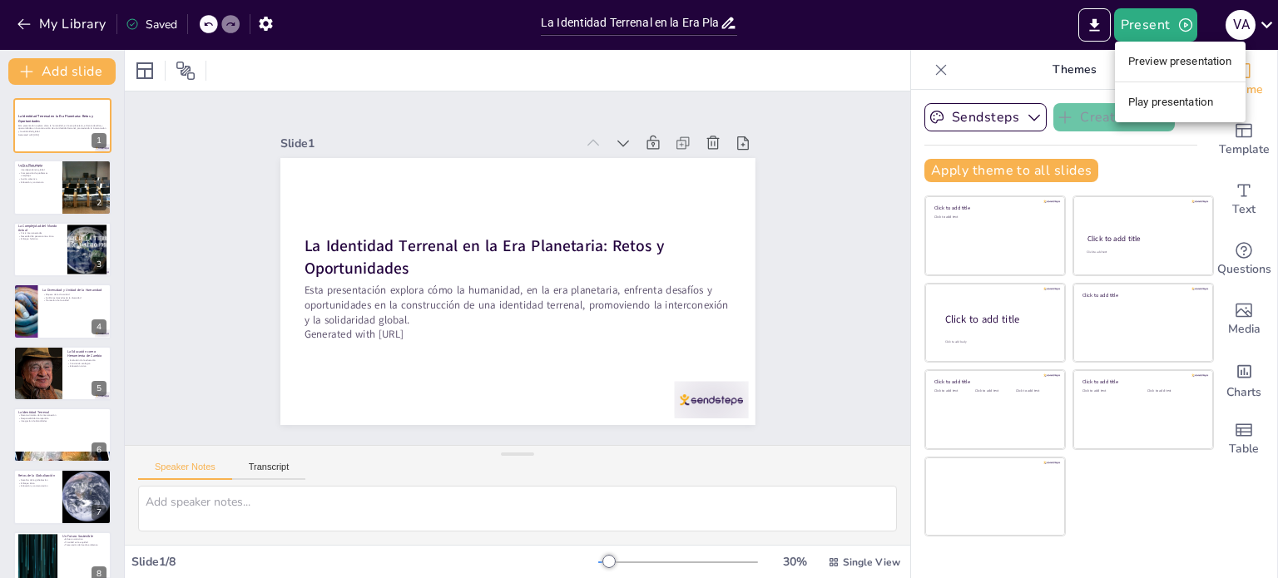
click at [1160, 62] on li "Preview presentation" at bounding box center [1180, 61] width 131 height 27
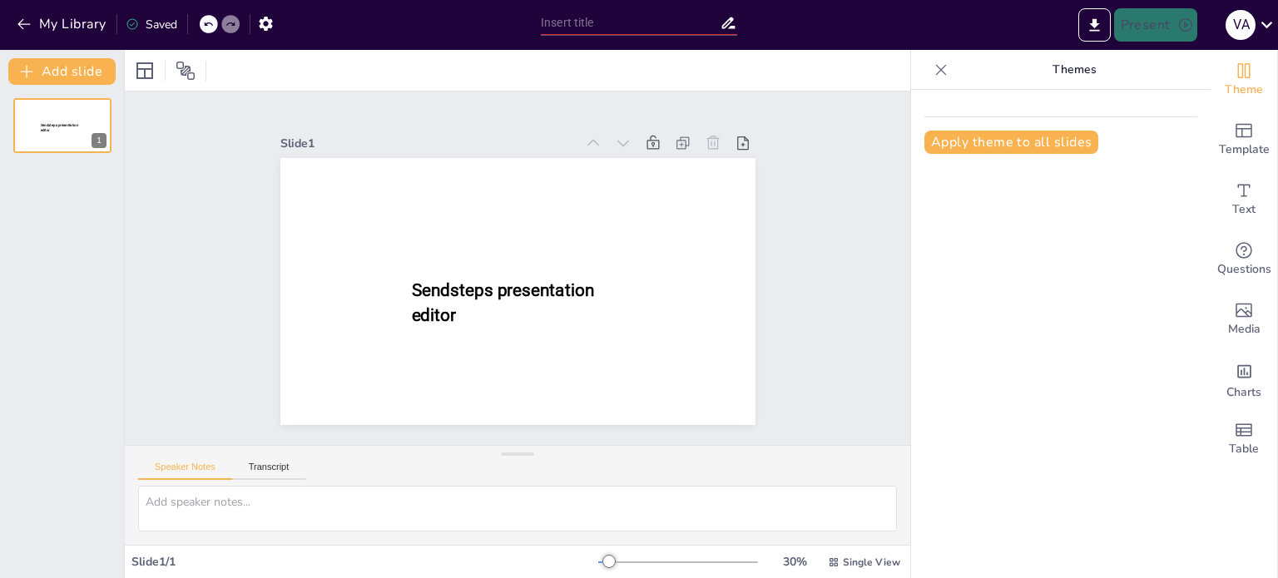
type input "La Identidad Terrenal en la Era Planetaria: Retos y Oportunidades"
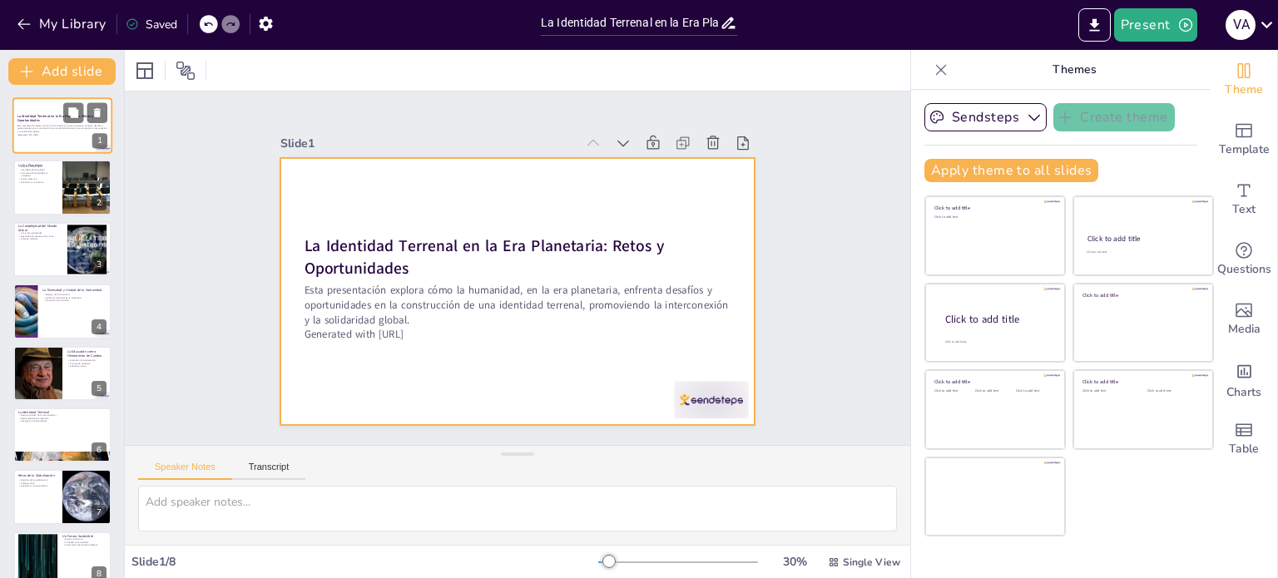
click at [72, 149] on div at bounding box center [62, 125] width 100 height 57
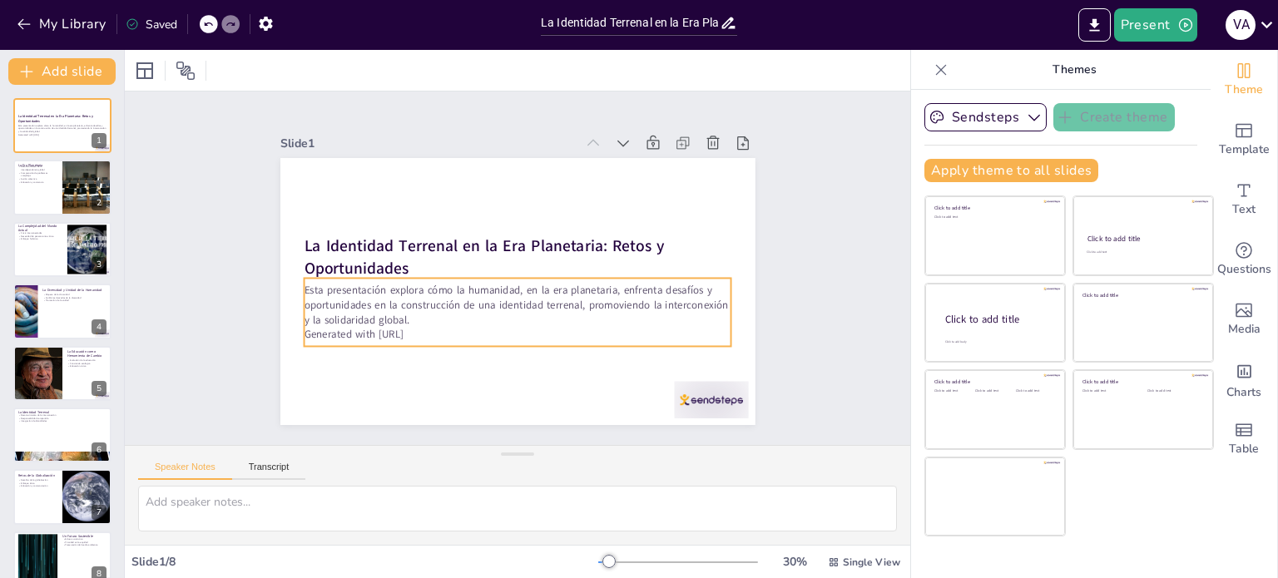
click at [359, 309] on p "Esta presentación explora cómo la humanidad, en la era planetaria, enfrenta des…" at bounding box center [518, 305] width 428 height 44
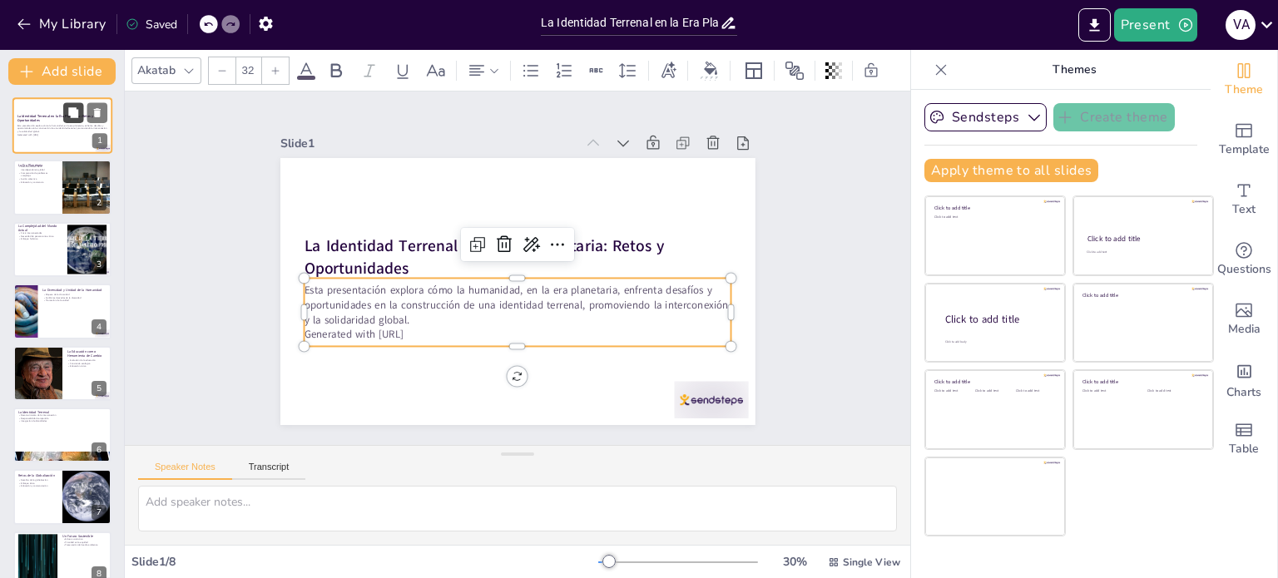
click at [73, 121] on button at bounding box center [73, 112] width 20 height 20
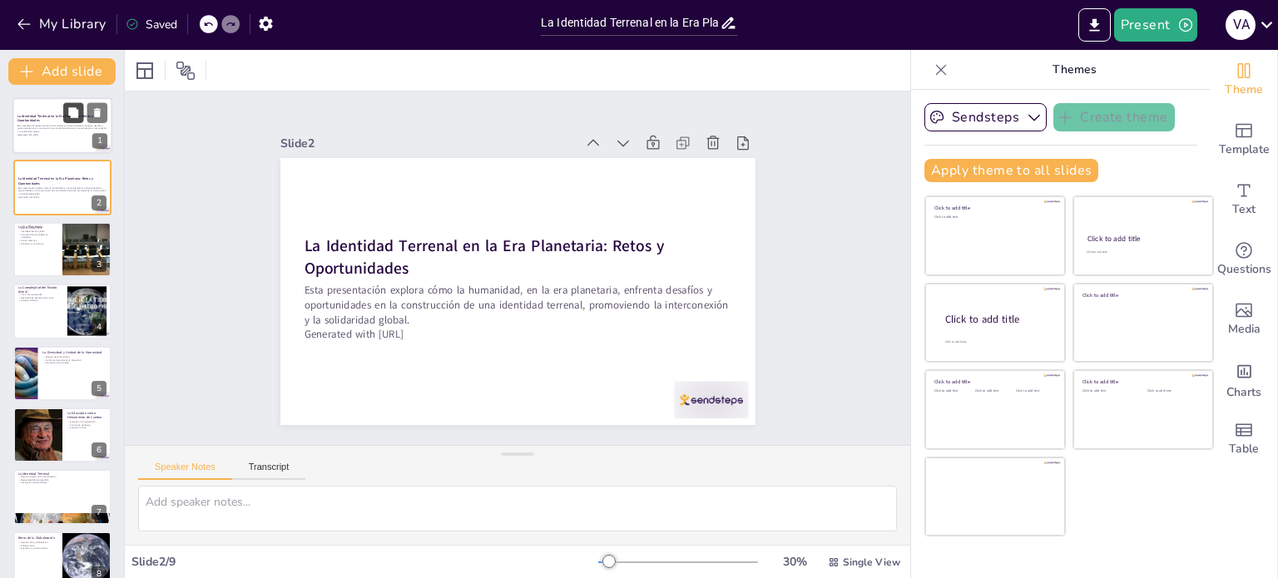
click at [73, 121] on button at bounding box center [73, 112] width 20 height 20
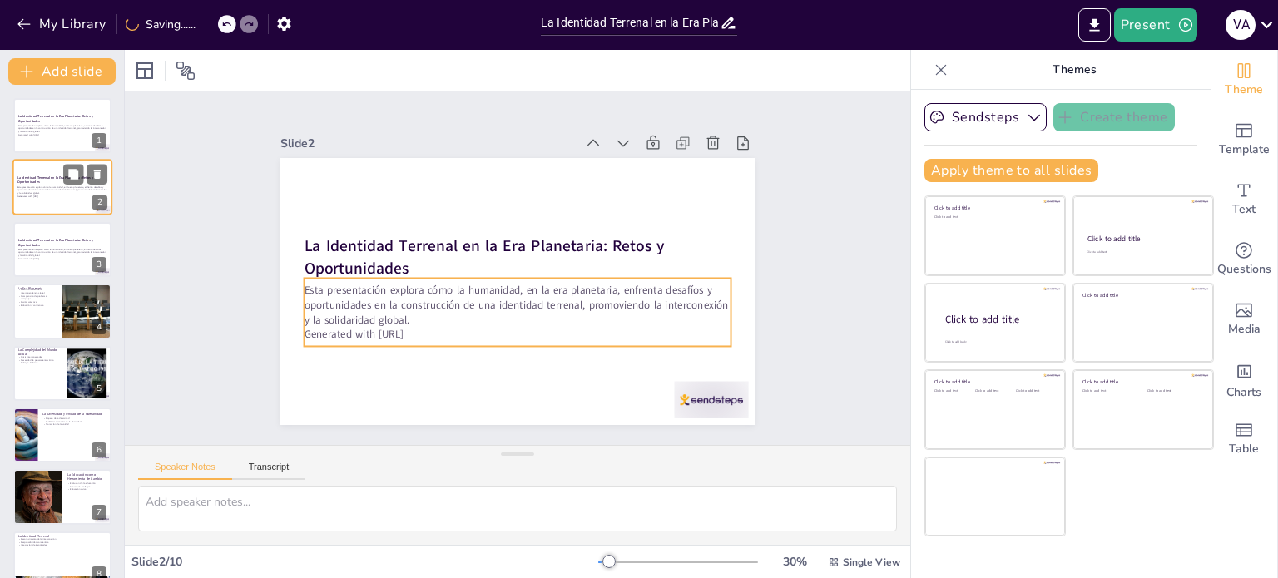
click at [42, 185] on div "Esta presentación explora cómo la humanidad, en la era planetaria, enfrenta des…" at bounding box center [62, 192] width 90 height 14
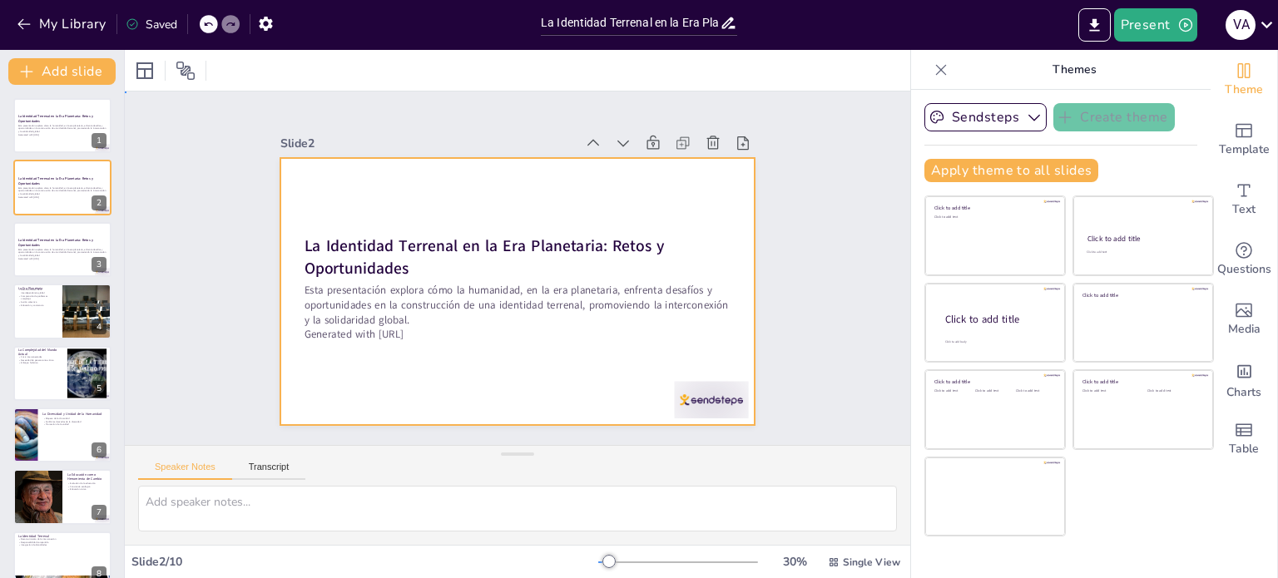
click at [289, 241] on div at bounding box center [517, 291] width 475 height 267
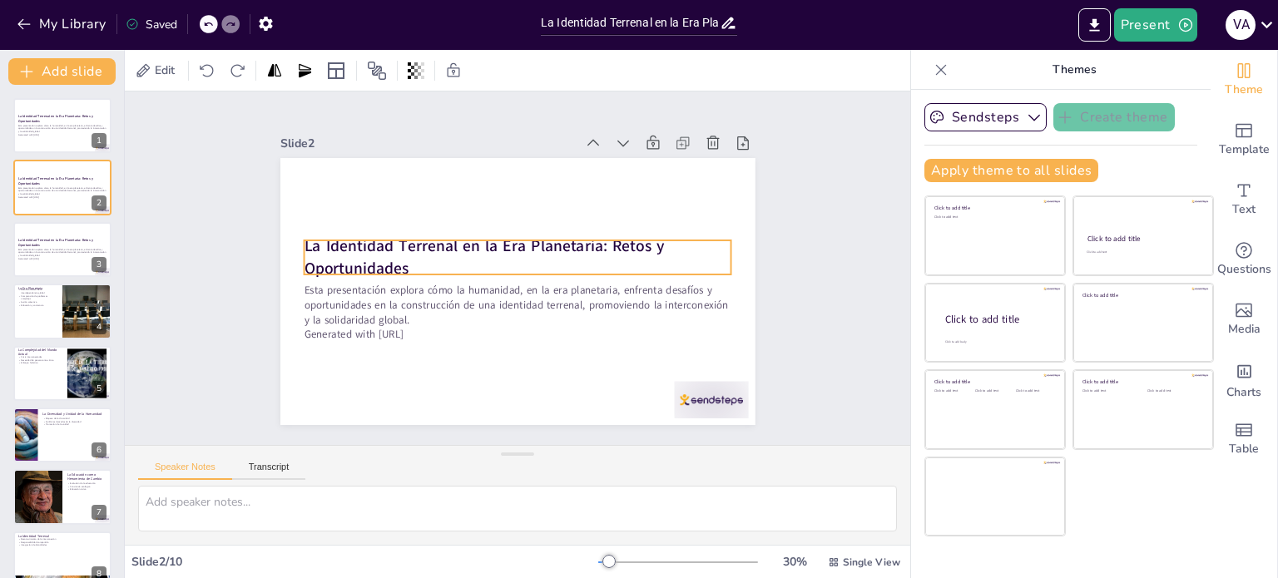
click at [304, 241] on strong "La Identidad Terrenal en la Era Planetaria: Retos y Oportunidades" at bounding box center [484, 256] width 360 height 43
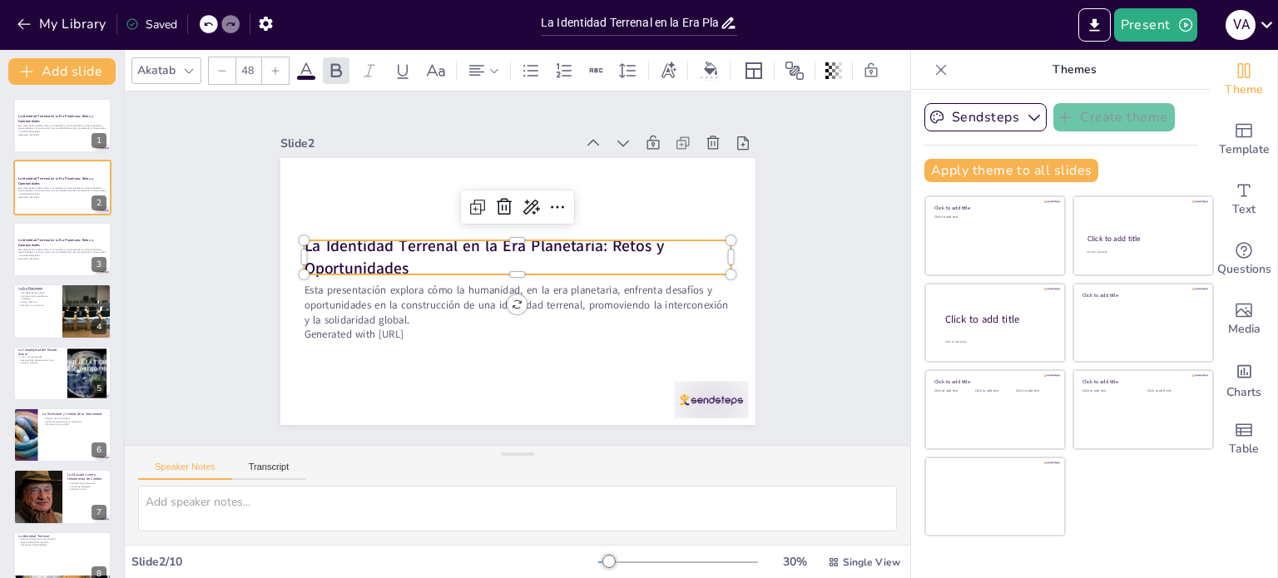
click at [313, 235] on strong "La Identidad Terrenal en la Era Planetaria: Retos y Oportunidades" at bounding box center [484, 256] width 360 height 43
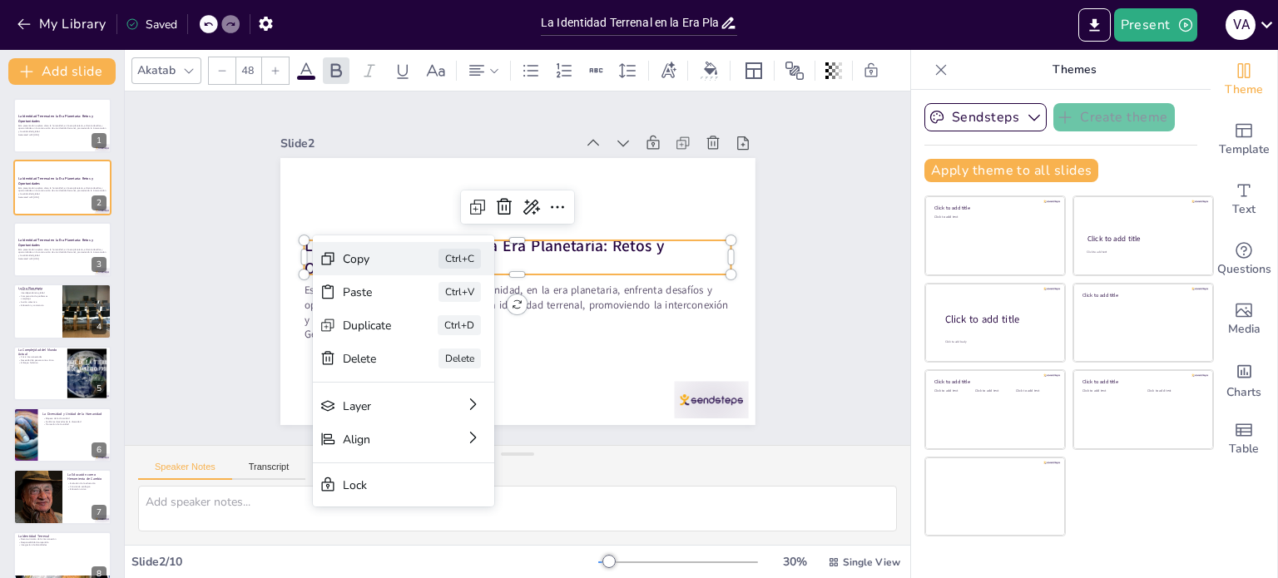
click at [363, 264] on div "Copy" at bounding box center [367, 259] width 49 height 16
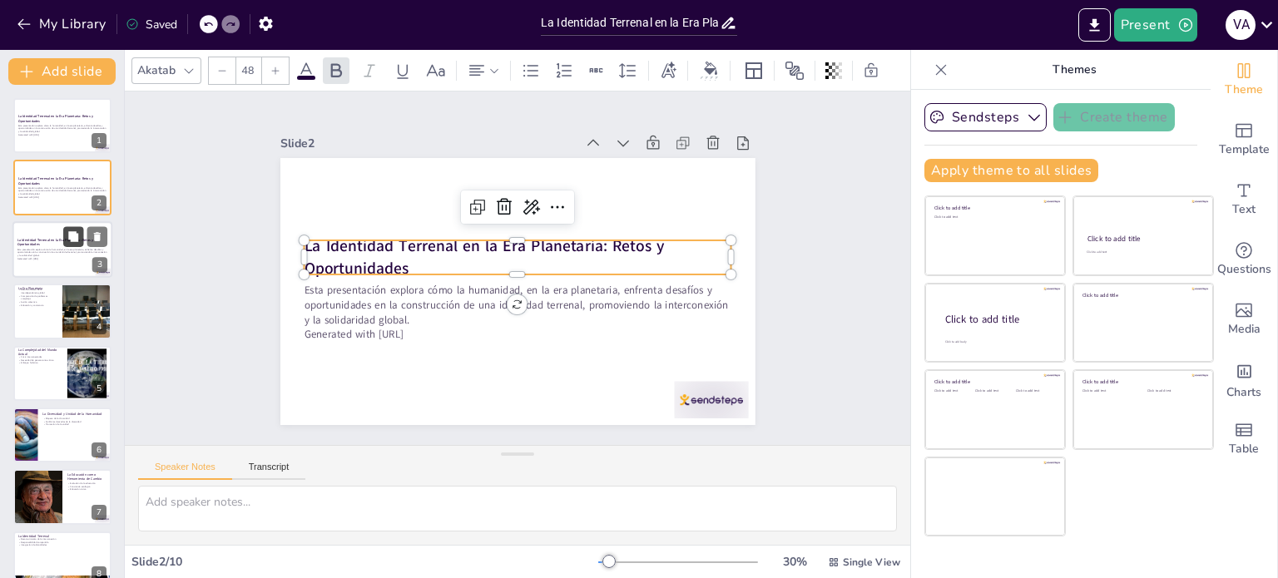
click at [80, 240] on button at bounding box center [73, 236] width 20 height 20
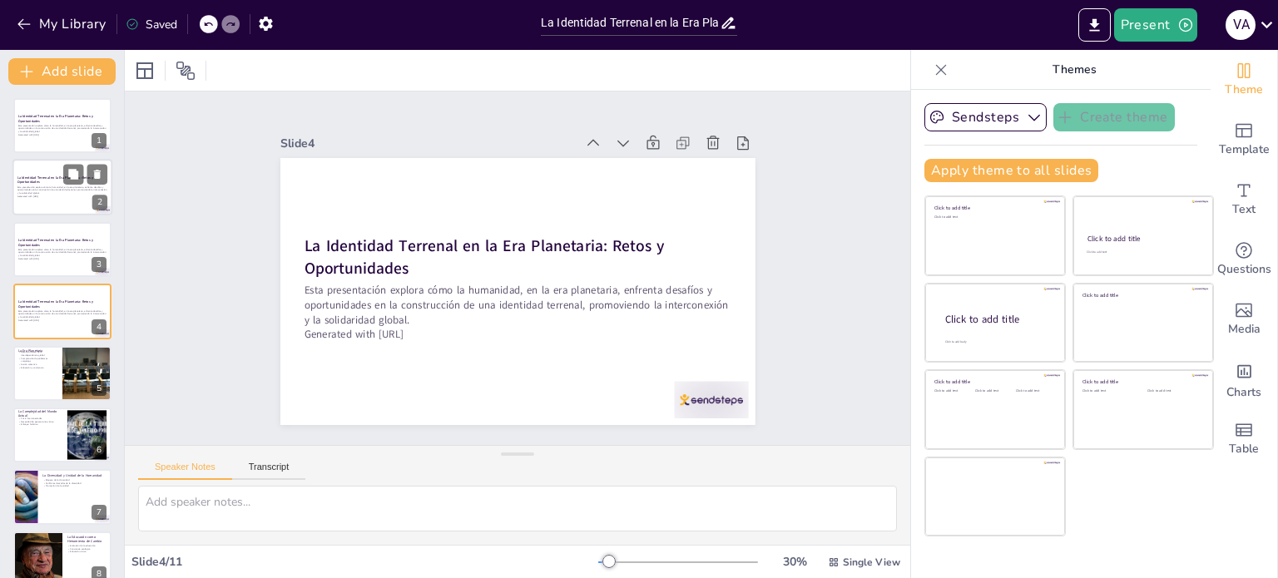
click at [76, 204] on div at bounding box center [62, 188] width 100 height 57
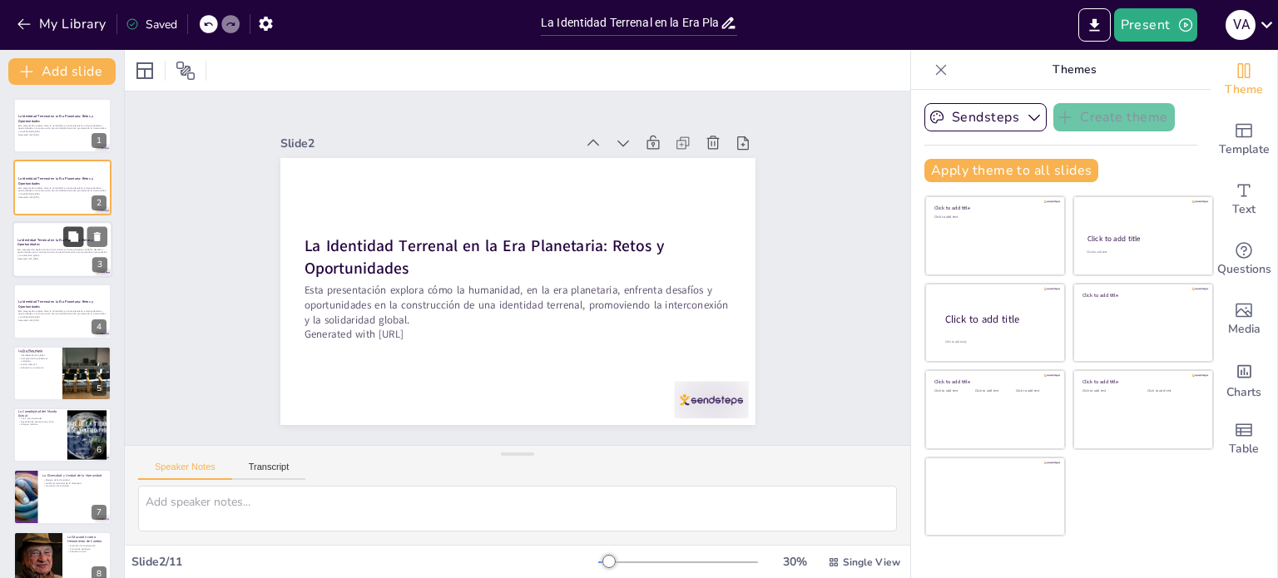
click at [78, 237] on icon at bounding box center [73, 236] width 10 height 10
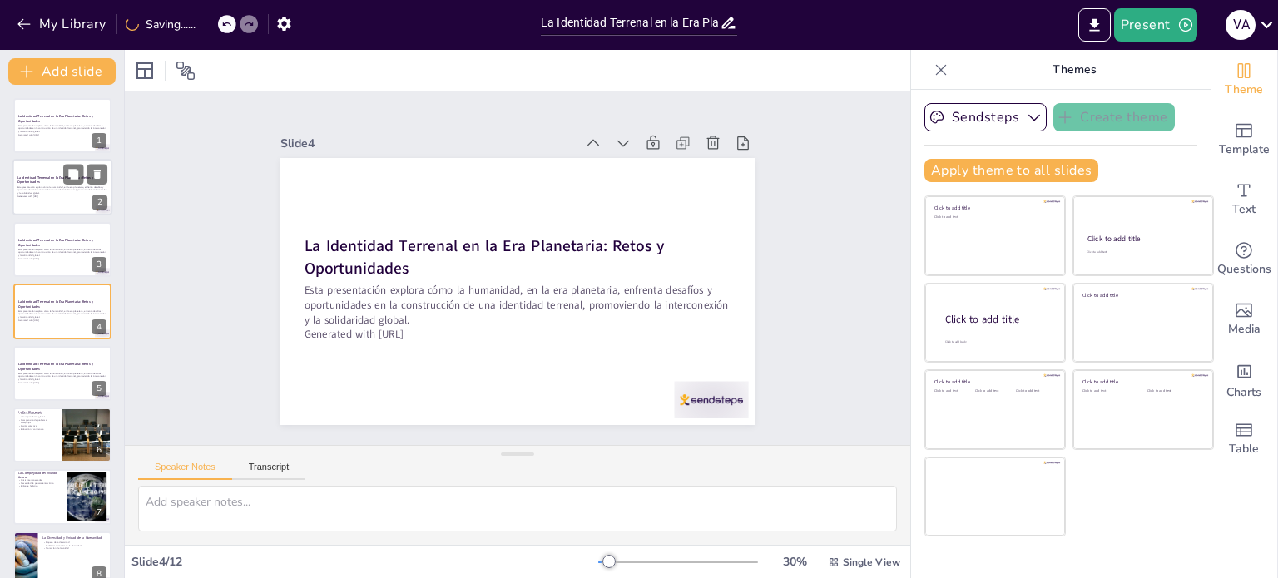
click at [39, 198] on div "Esta presentación explora cómo la humanidad, en la era planetaria, enfrenta des…" at bounding box center [62, 192] width 90 height 14
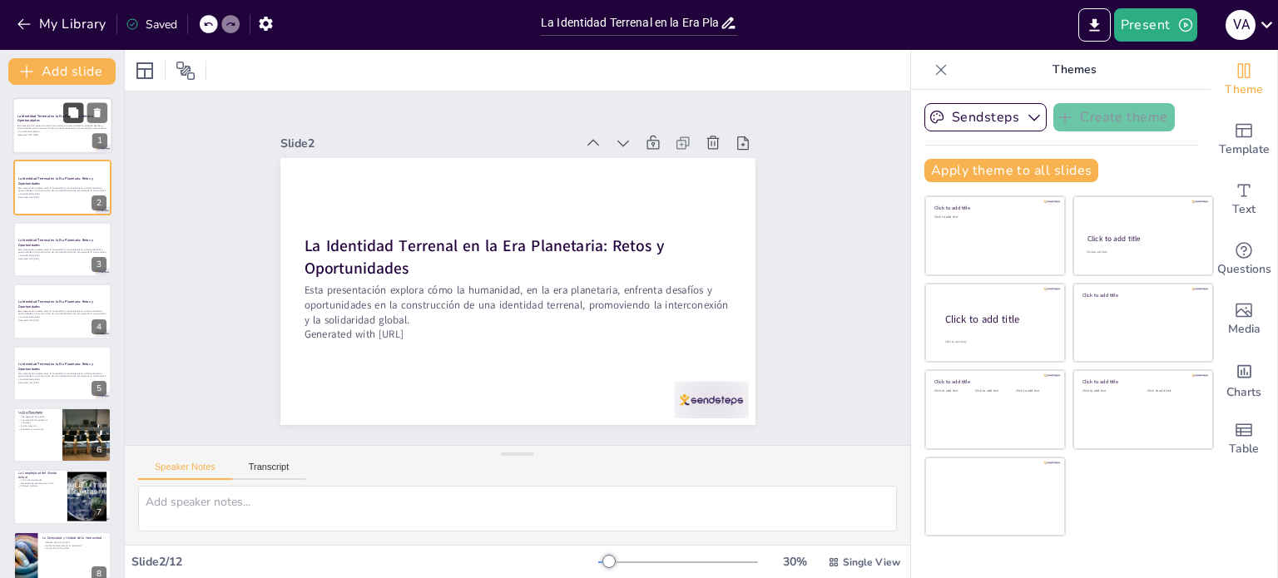
click at [77, 112] on icon at bounding box center [73, 112] width 10 height 10
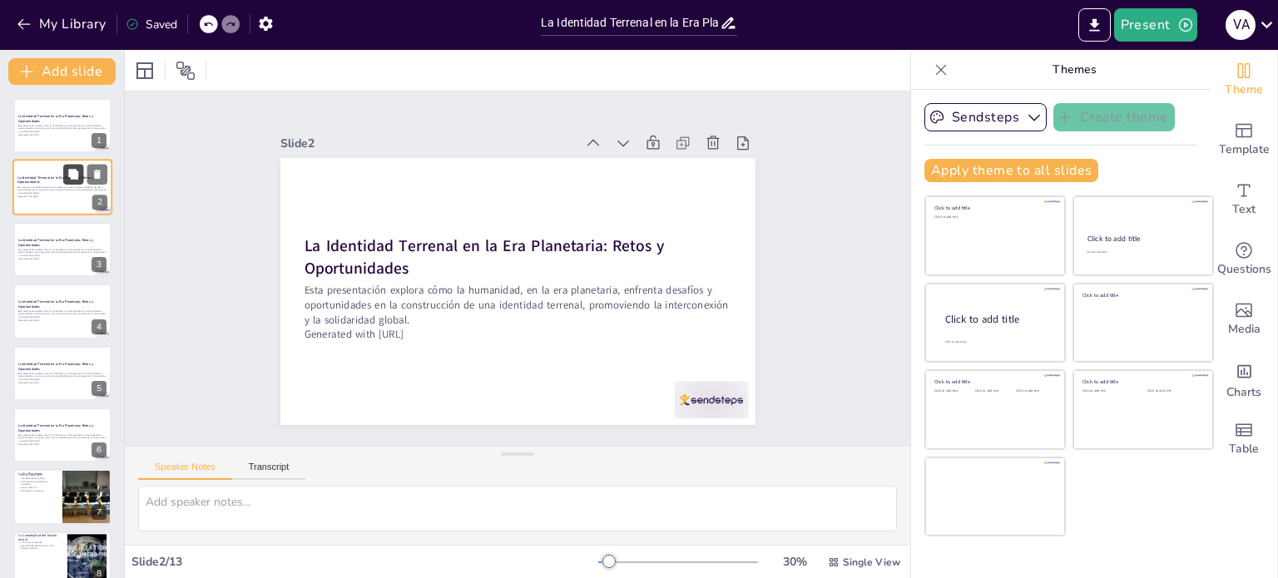
click at [65, 179] on button at bounding box center [73, 175] width 20 height 20
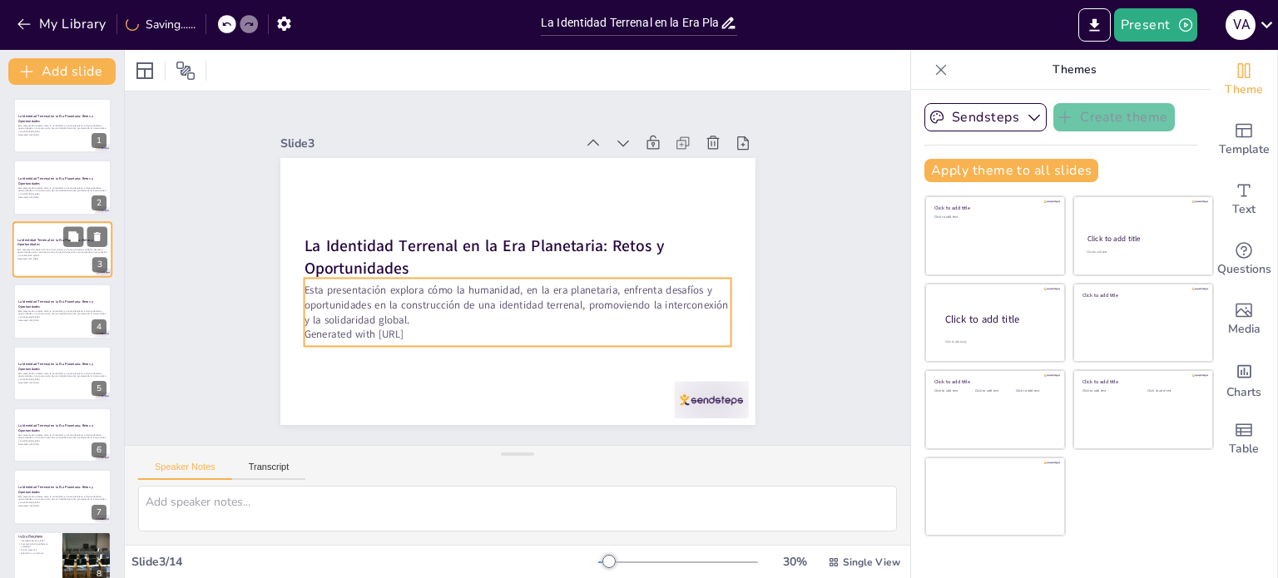
click at [37, 248] on p "Esta presentación explora cómo la humanidad, en la era planetaria, enfrenta des…" at bounding box center [62, 252] width 90 height 9
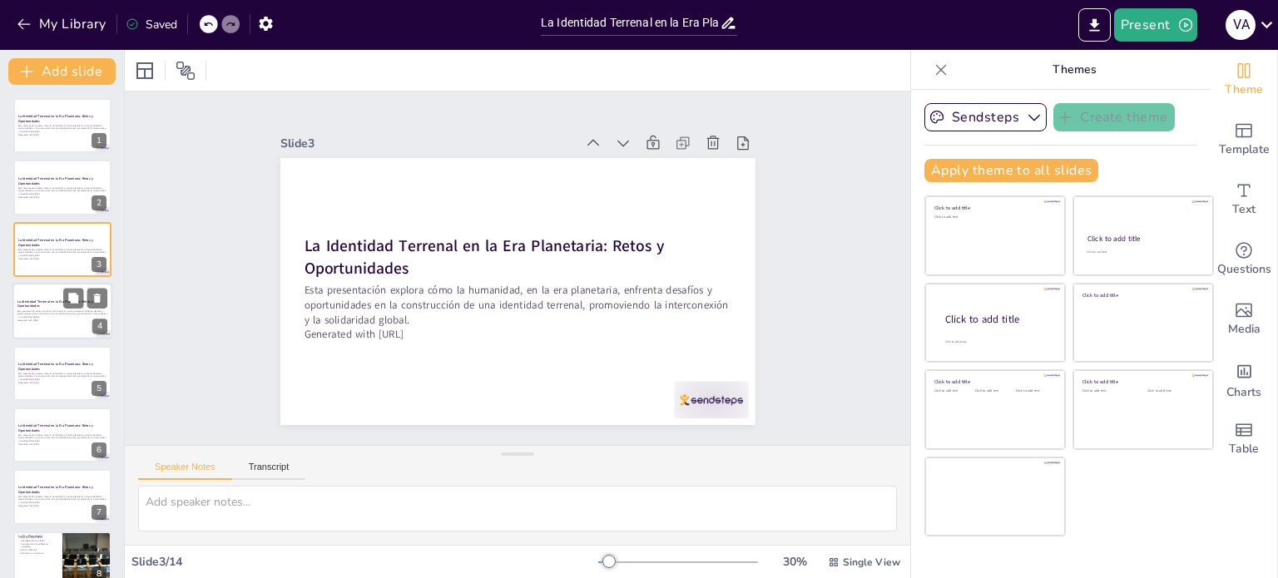
click at [36, 309] on div "Esta presentación explora cómo la humanidad, en la era planetaria, enfrenta des…" at bounding box center [62, 316] width 90 height 14
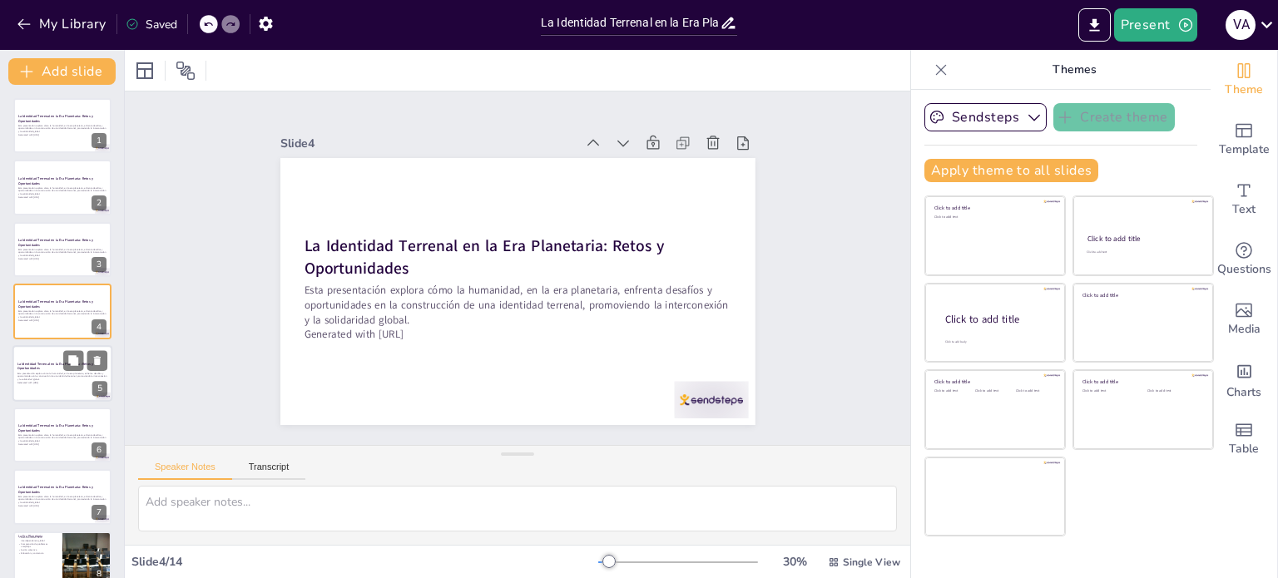
click at [23, 375] on p "Esta presentación explora cómo la humanidad, en la era planetaria, enfrenta des…" at bounding box center [62, 375] width 90 height 9
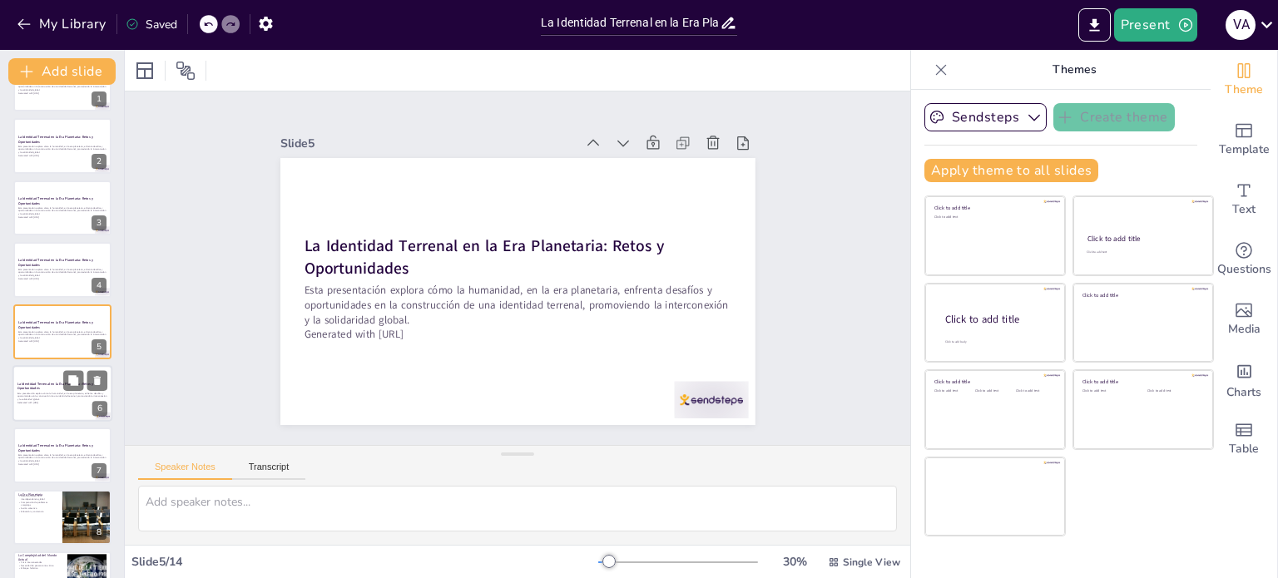
click at [33, 412] on div at bounding box center [62, 393] width 100 height 57
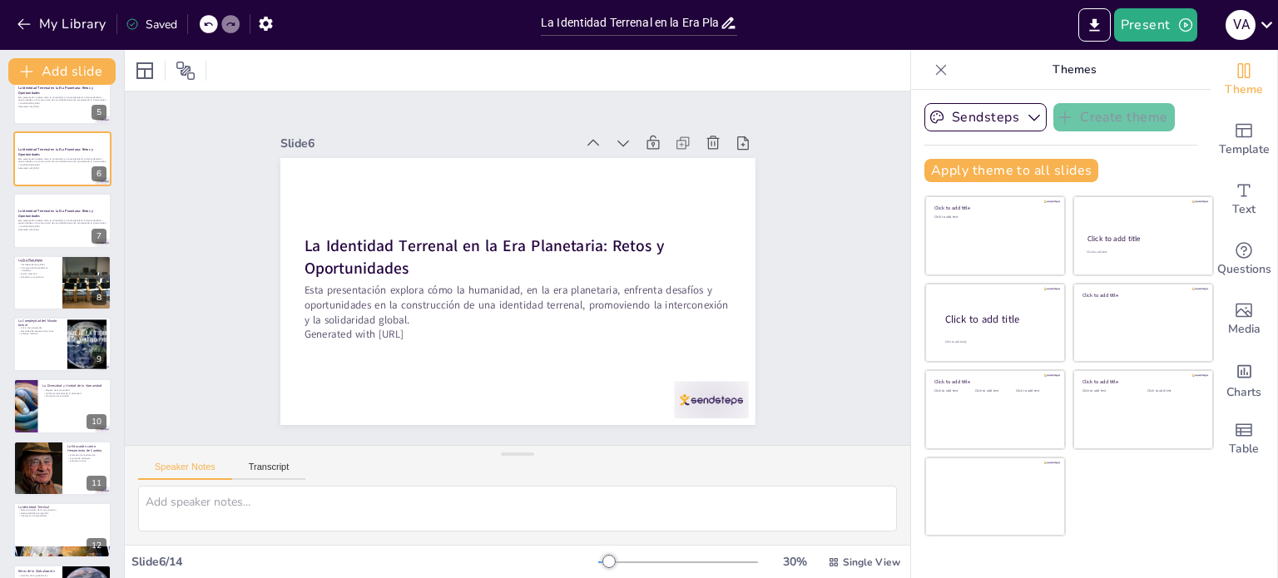
scroll to position [291, 0]
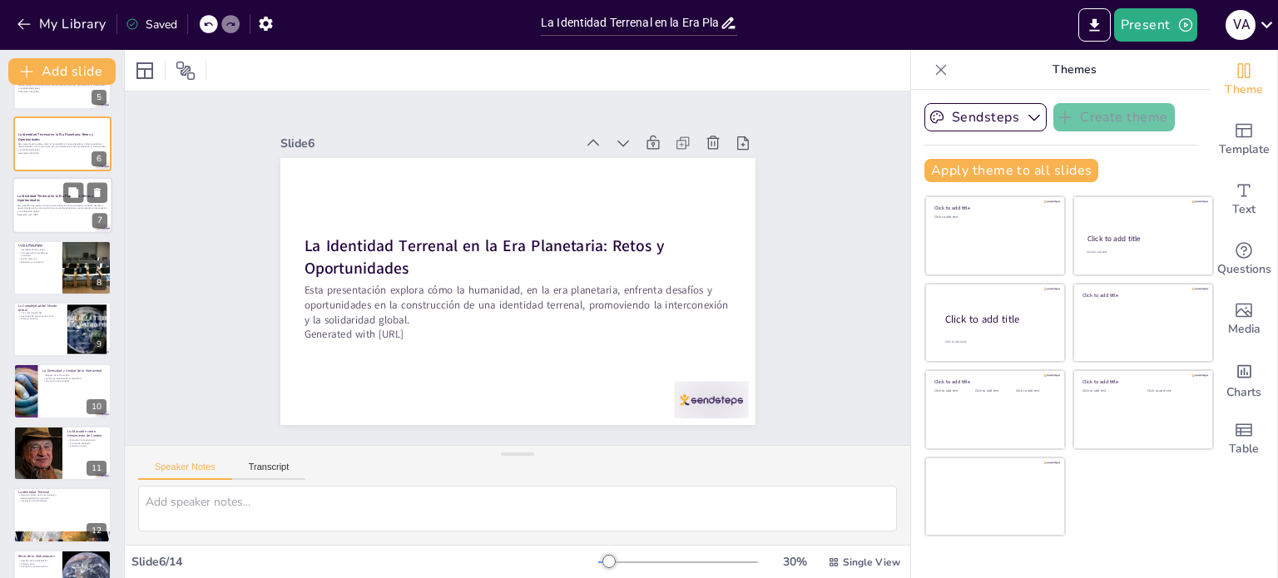
click at [65, 205] on p "Esta presentación explora cómo la humanidad, en la era planetaria, enfrenta des…" at bounding box center [62, 208] width 90 height 9
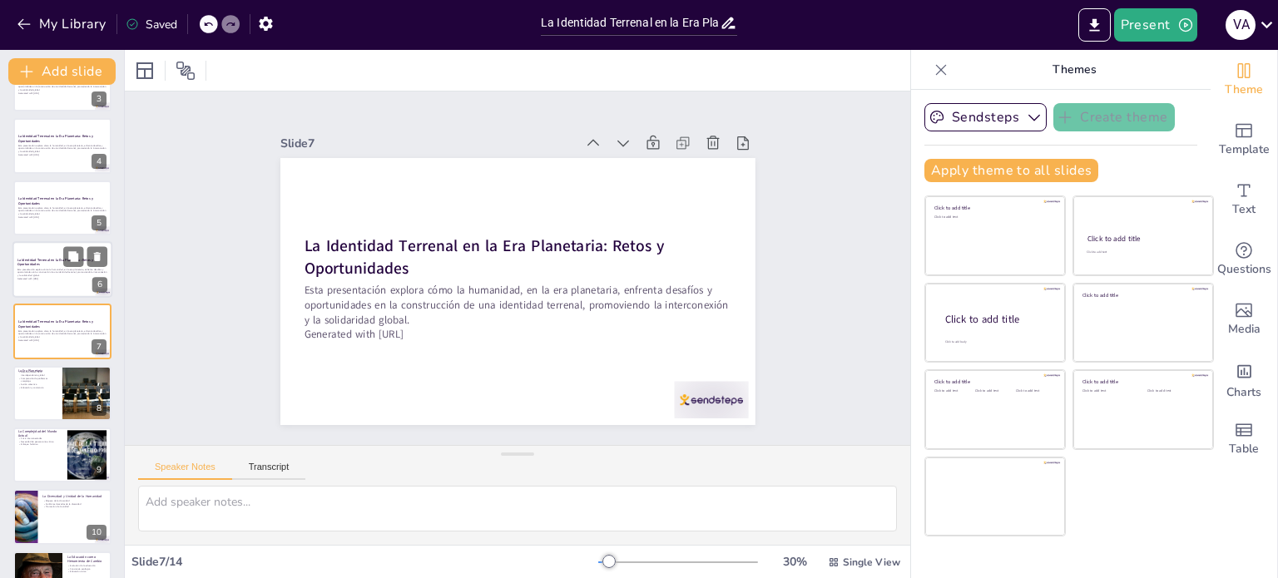
click at [35, 269] on p "Esta presentación explora cómo la humanidad, en la era planetaria, enfrenta des…" at bounding box center [62, 272] width 90 height 9
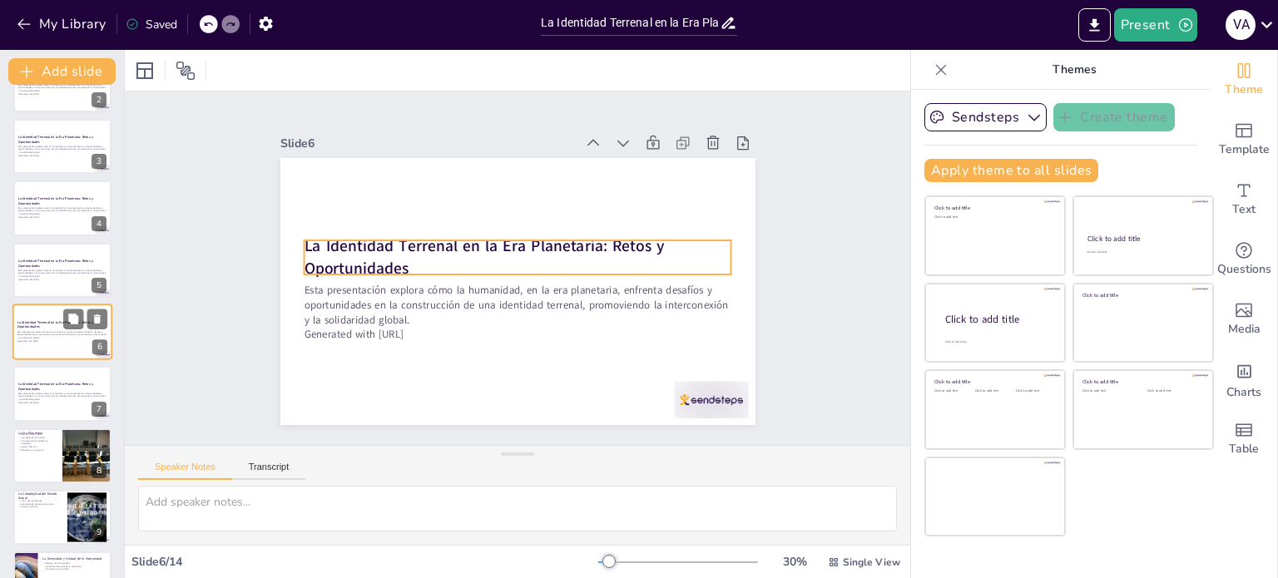
click at [50, 321] on strong "La Identidad Terrenal en la Era Planetaria: Retos y Oportunidades" at bounding box center [55, 324] width 76 height 9
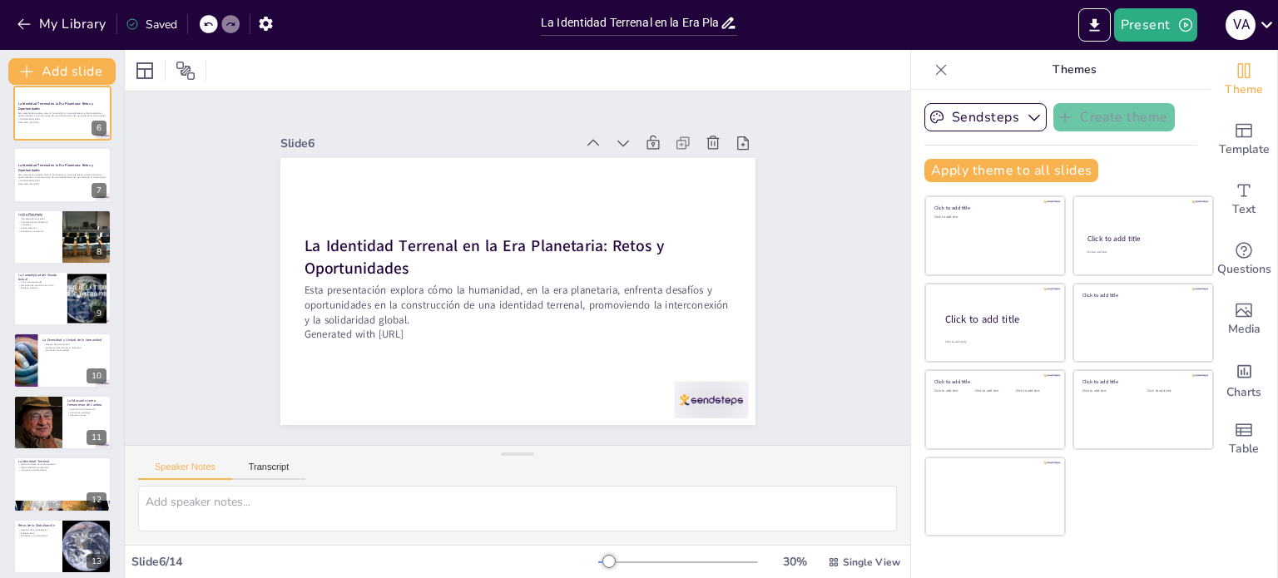
scroll to position [319, 0]
